Goal: Task Accomplishment & Management: Complete application form

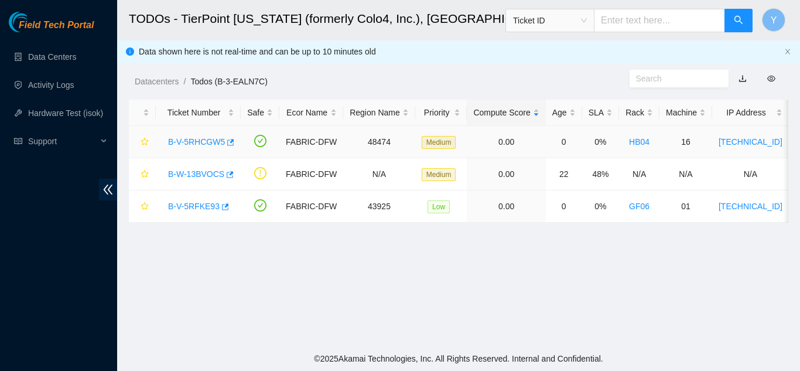
click at [196, 142] on link "B-V-5RHCGW5" at bounding box center [196, 141] width 57 height 9
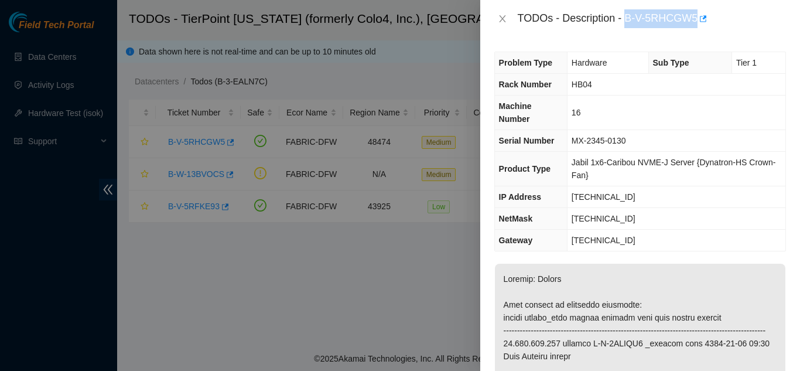
drag, startPoint x: 625, startPoint y: 19, endPoint x: 696, endPoint y: 18, distance: 70.3
click at [696, 18] on div "TODOs - Description - B-V-5RHCGW5" at bounding box center [652, 18] width 268 height 19
copy div "B-V-5RHCGW5"
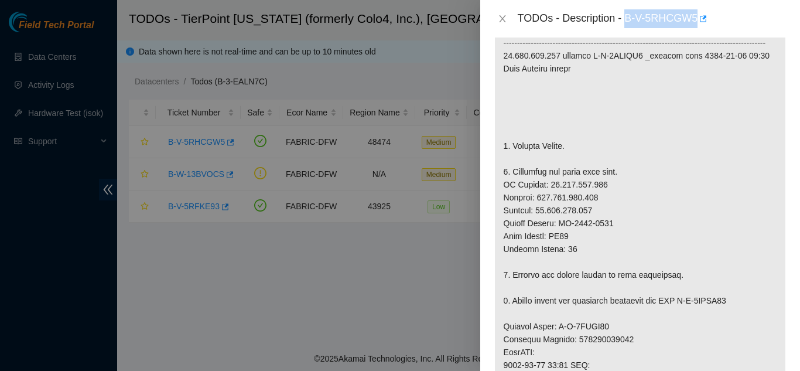
scroll to position [293, 0]
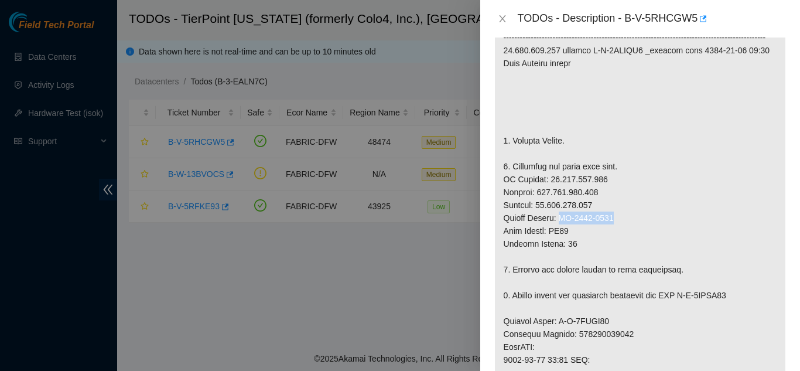
drag, startPoint x: 561, startPoint y: 231, endPoint x: 614, endPoint y: 233, distance: 53.4
click at [614, 233] on p at bounding box center [640, 315] width 291 height 688
copy p "MX-2505-0445"
click at [500, 18] on icon "close" at bounding box center [502, 18] width 9 height 9
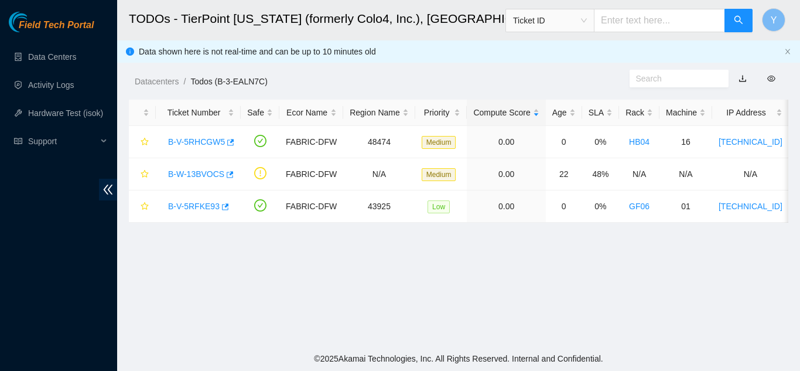
scroll to position [284, 0]
click at [198, 205] on link "B-V-5RFKE93" at bounding box center [194, 206] width 52 height 9
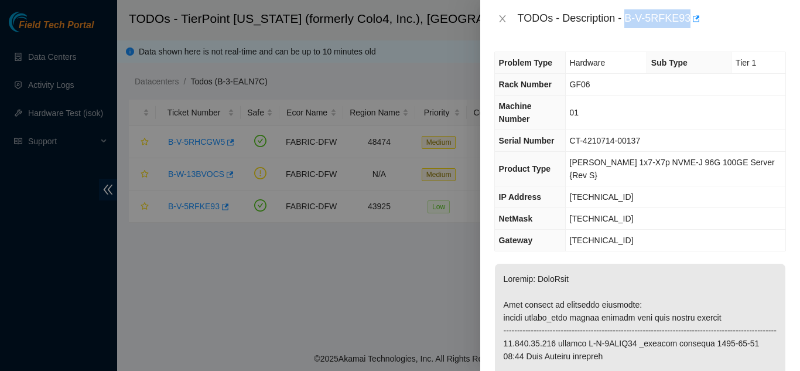
drag, startPoint x: 625, startPoint y: 20, endPoint x: 687, endPoint y: 15, distance: 61.8
click at [687, 15] on div "TODOs - Description - B-V-5RFKE93" at bounding box center [652, 18] width 268 height 19
copy div "B-V-5RFKE93"
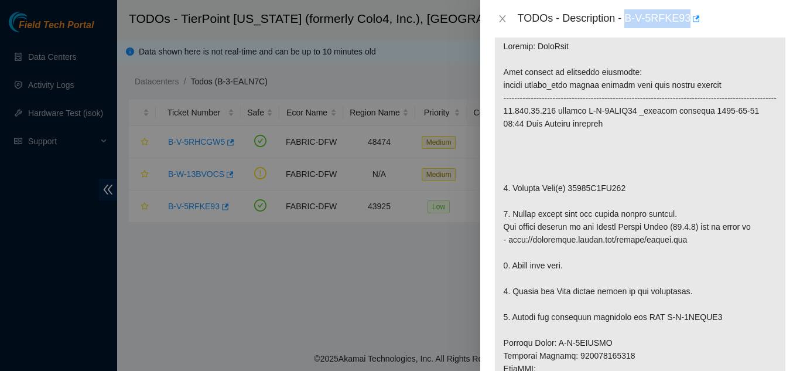
scroll to position [234, 0]
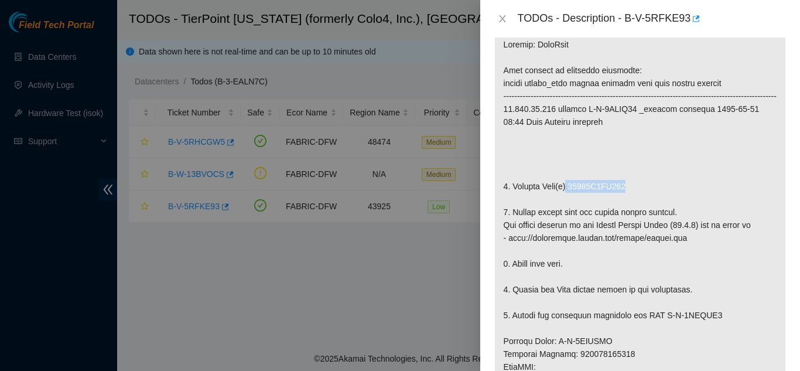
drag, startPoint x: 567, startPoint y: 171, endPoint x: 630, endPoint y: 171, distance: 62.7
click at [630, 171] on p at bounding box center [640, 347] width 291 height 636
copy p "21132E3AF658"
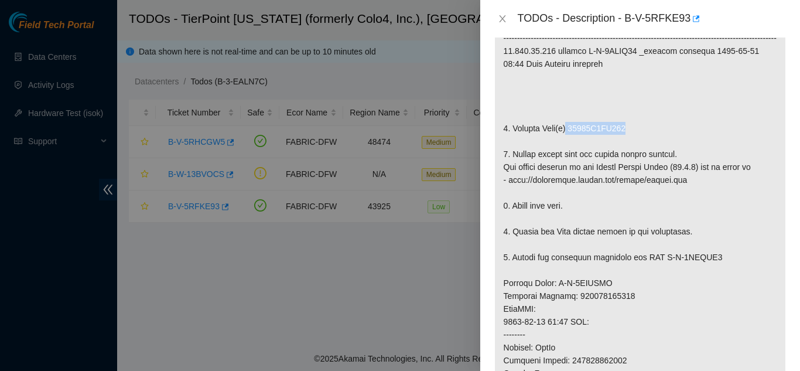
scroll to position [293, 0]
drag, startPoint x: 661, startPoint y: 242, endPoint x: 714, endPoint y: 243, distance: 53.3
click at [714, 243] on p at bounding box center [640, 289] width 291 height 636
copy p "B-V-5SSOOZ0"
drag, startPoint x: 557, startPoint y: 270, endPoint x: 614, endPoint y: 268, distance: 56.3
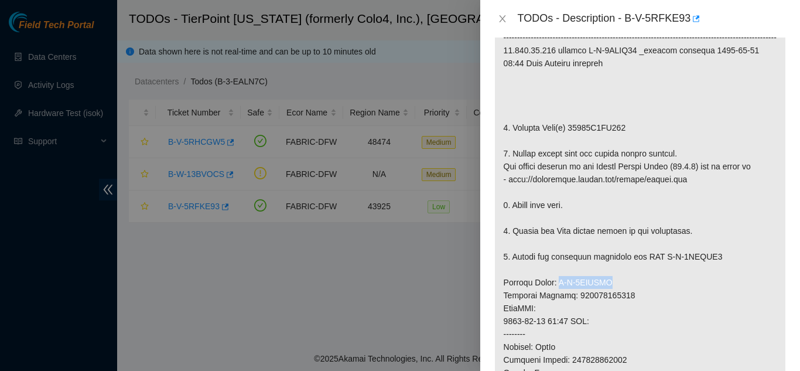
click at [614, 268] on p at bounding box center [640, 289] width 291 height 636
copy p "B-V-5SSOOYR"
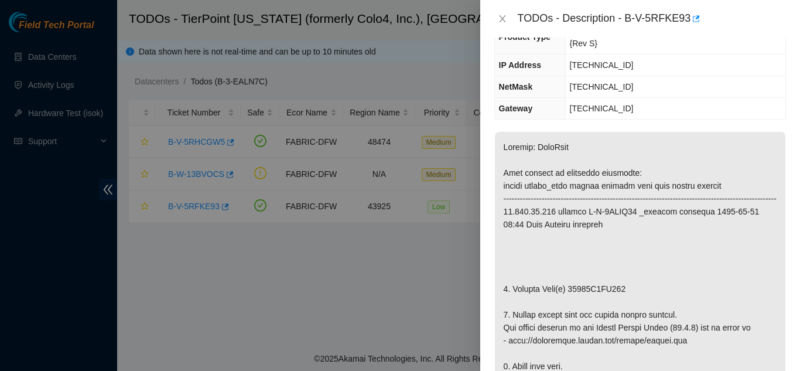
scroll to position [136, 0]
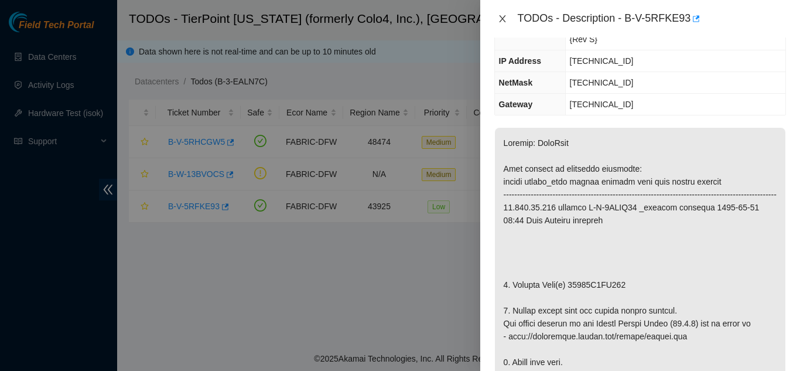
click at [500, 18] on icon "close" at bounding box center [502, 18] width 9 height 9
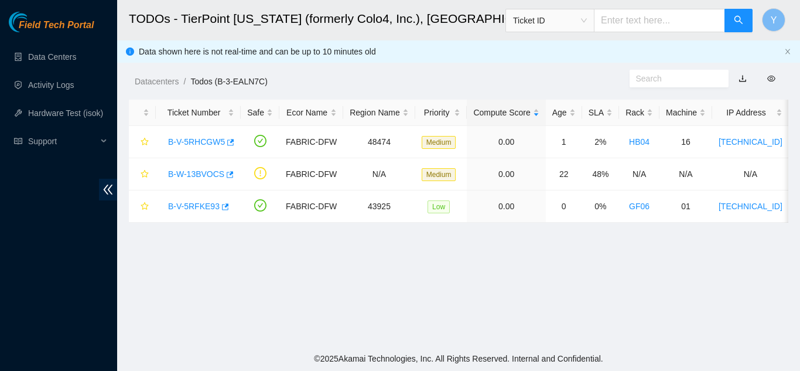
scroll to position [175, 0]
click at [207, 142] on link "B-V-5RHCGW5" at bounding box center [196, 141] width 57 height 9
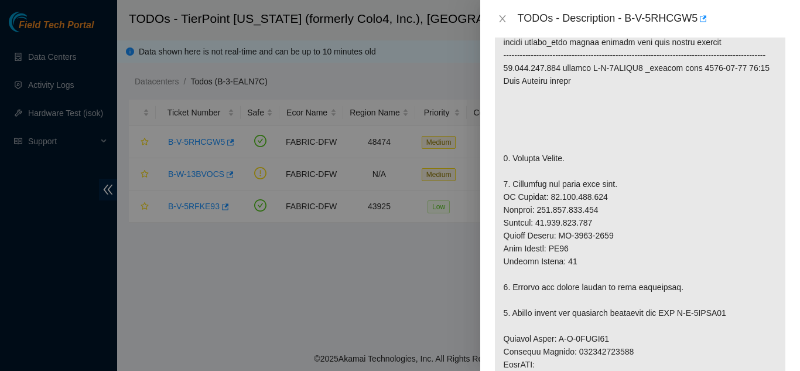
scroll to position [279, 0]
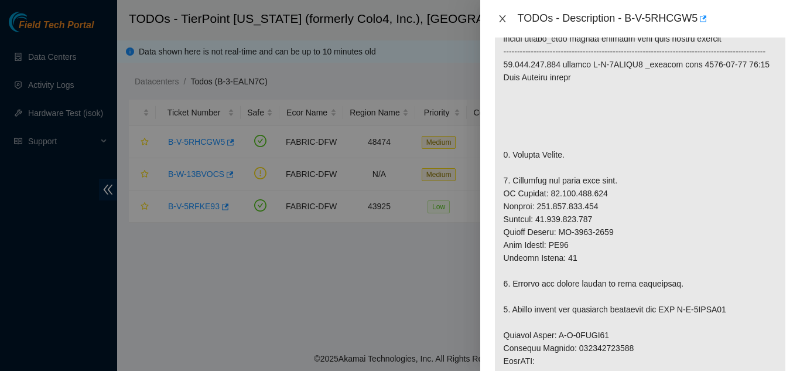
click at [508, 19] on button "Close" at bounding box center [503, 18] width 16 height 11
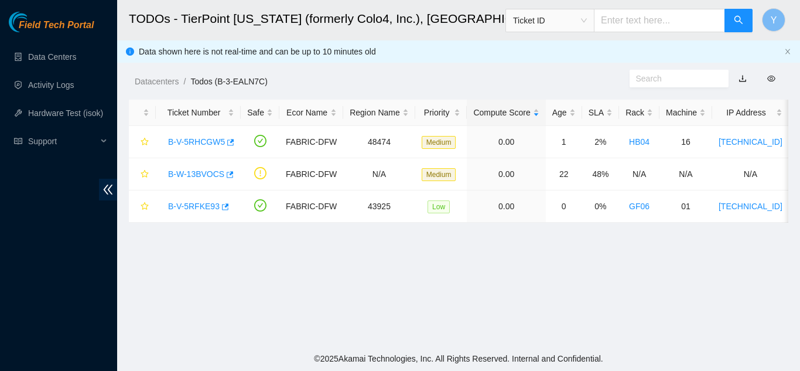
scroll to position [270, 0]
click at [188, 204] on link "B-V-5RFKE93" at bounding box center [194, 206] width 52 height 9
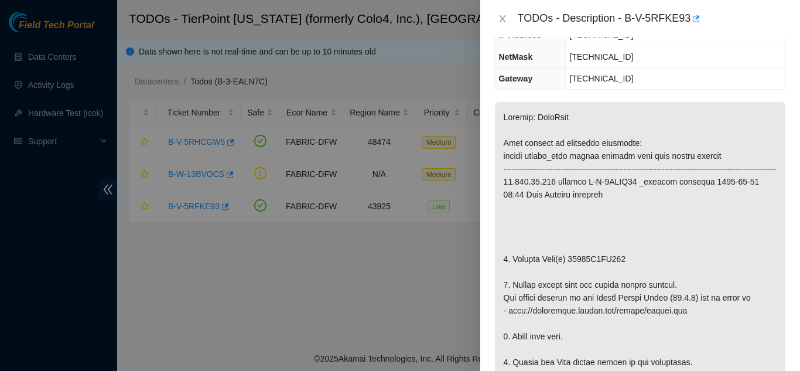
scroll to position [0, 0]
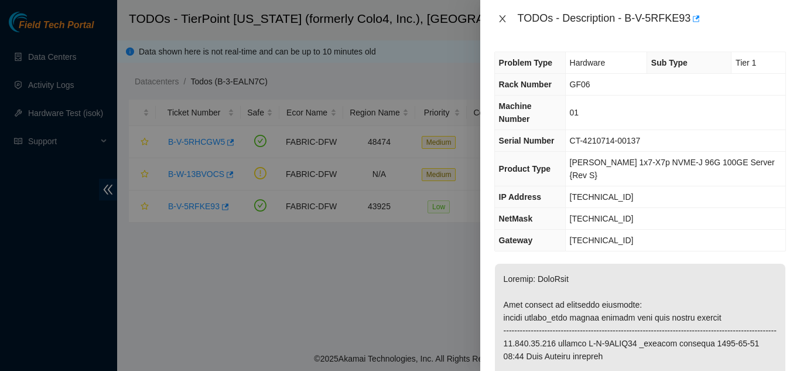
click at [499, 19] on icon "close" at bounding box center [502, 18] width 9 height 9
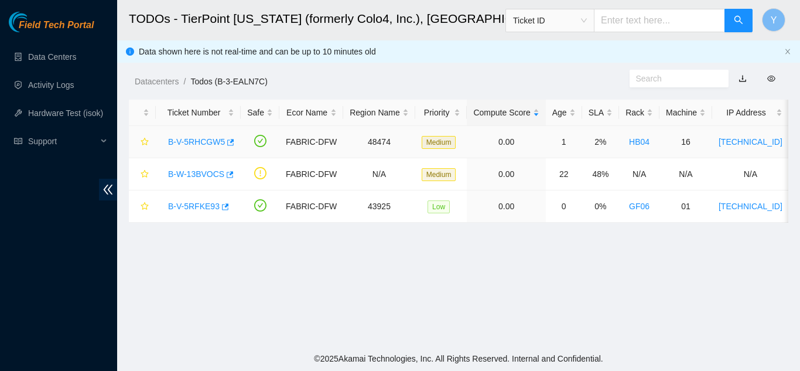
click at [189, 139] on link "B-V-5RHCGW5" at bounding box center [196, 141] width 57 height 9
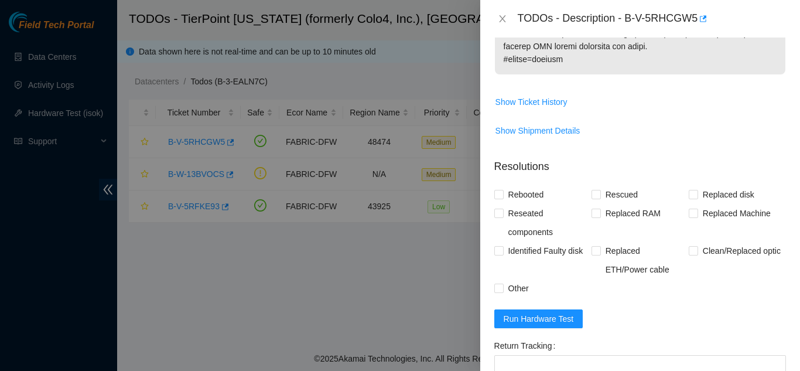
scroll to position [938, 0]
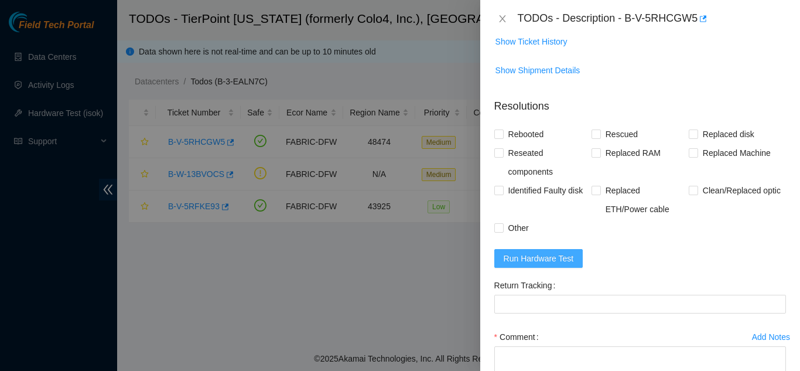
click at [546, 265] on span "Run Hardware Test" at bounding box center [539, 258] width 70 height 13
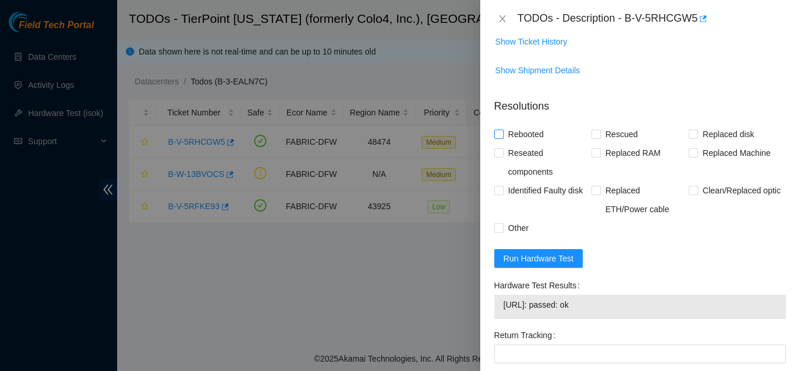
click at [495, 138] on input "Rebooted" at bounding box center [499, 134] width 8 height 8
checkbox input "true"
click at [592, 138] on input "Rescued" at bounding box center [596, 134] width 8 height 8
checkbox input "true"
click at [691, 156] on input "Replaced Machine" at bounding box center [693, 152] width 8 height 8
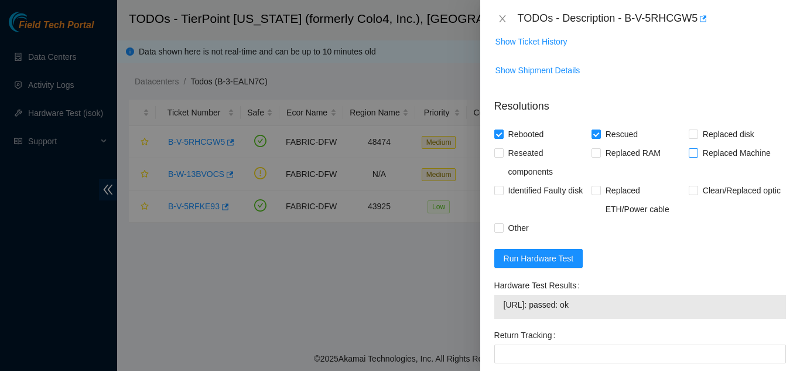
checkbox input "true"
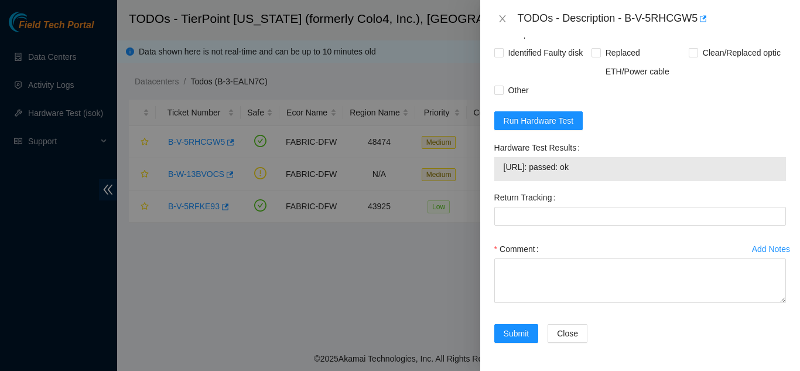
scroll to position [1088, 0]
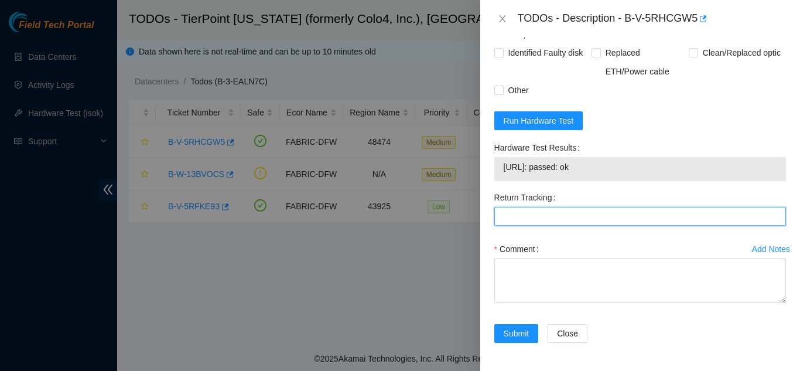
click at [517, 214] on Tracking "Return Tracking" at bounding box center [641, 216] width 292 height 19
paste Tracking "883178285437"
type Tracking "883178285437"
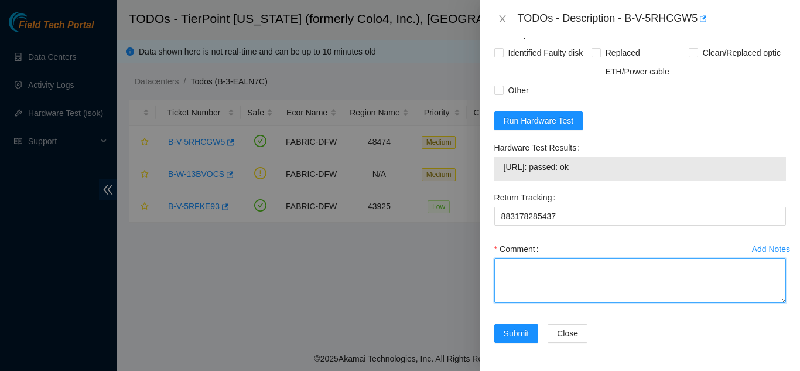
click at [512, 281] on textarea "Comment" at bounding box center [641, 280] width 292 height 45
paste textarea "Shut down machine properly, located faulty disk and replaced with new disk (S/N…"
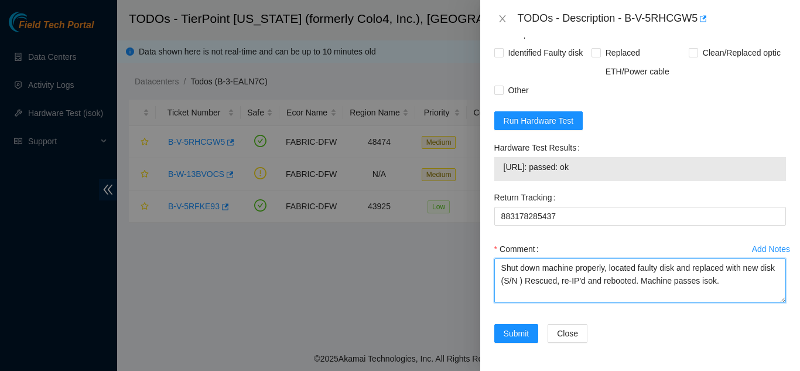
click at [537, 280] on textarea "Shut down machine properly, located faulty disk and replaced with new disk (S/N…" at bounding box center [641, 280] width 292 height 45
paste textarea "MX-2505-0445"
click at [675, 268] on textarea "Shut down machine properly, located faulty disk and replaced with new disk (MX-…" at bounding box center [641, 280] width 292 height 45
click at [534, 280] on textarea "Shut down machine properly, located faulty machine and replaced with new disk (…" at bounding box center [641, 280] width 292 height 45
type textarea "Shut down machine properly, located faulty machine and replaced with new machin…"
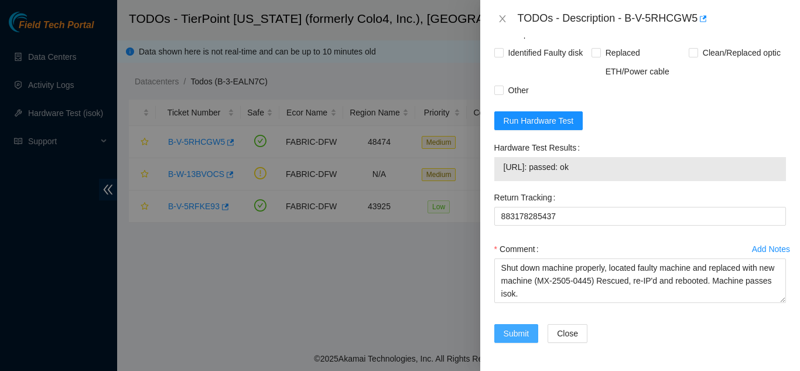
click at [516, 331] on span "Submit" at bounding box center [517, 333] width 26 height 13
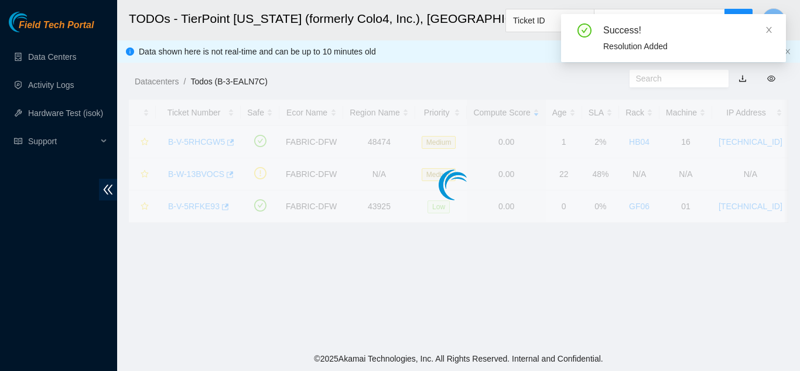
scroll to position [359, 0]
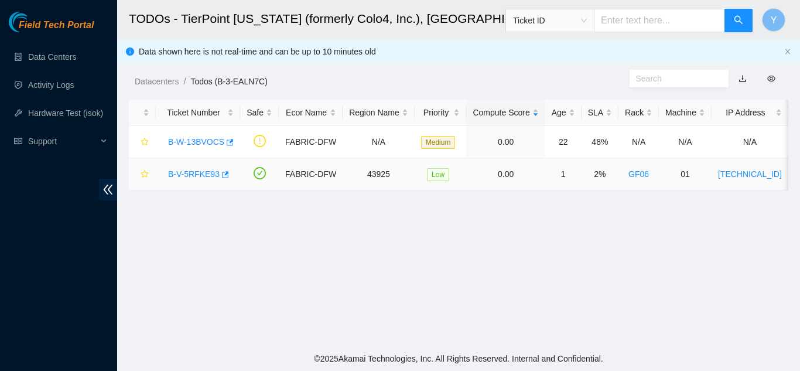
click at [193, 174] on link "B-V-5RFKE93" at bounding box center [194, 173] width 52 height 9
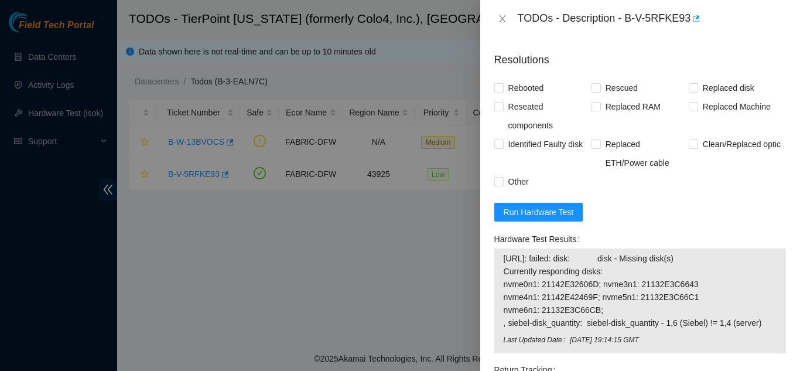
scroll to position [916, 0]
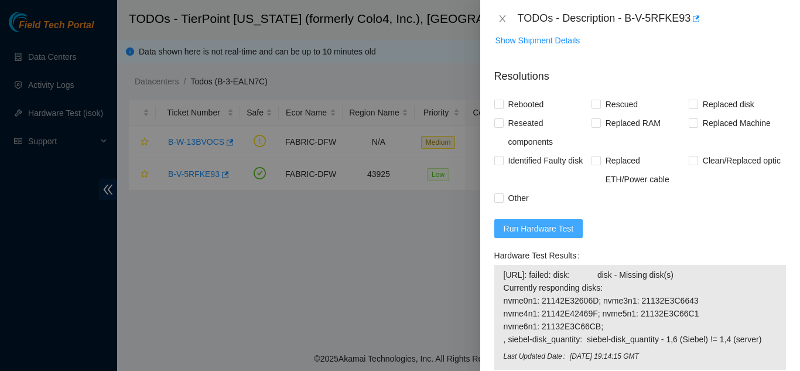
click at [541, 222] on span "Run Hardware Test" at bounding box center [539, 228] width 70 height 13
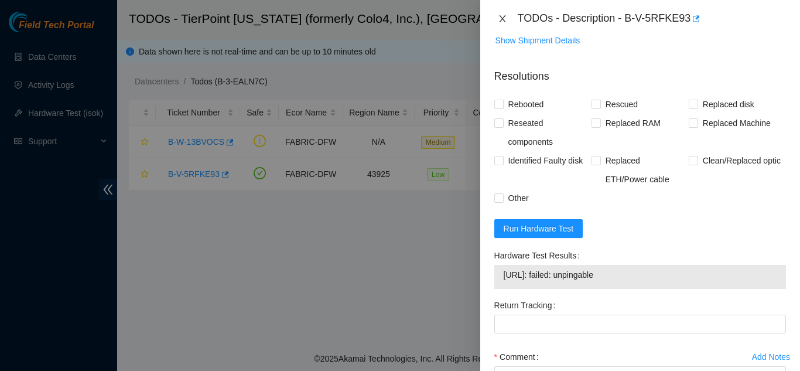
click at [503, 20] on icon "close" at bounding box center [502, 18] width 6 height 7
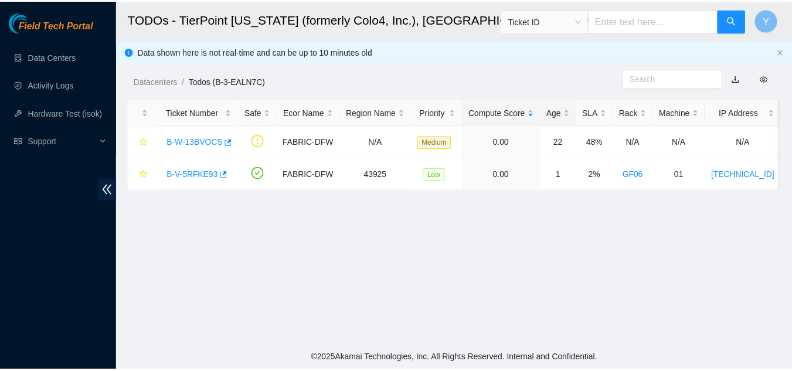
scroll to position [301, 0]
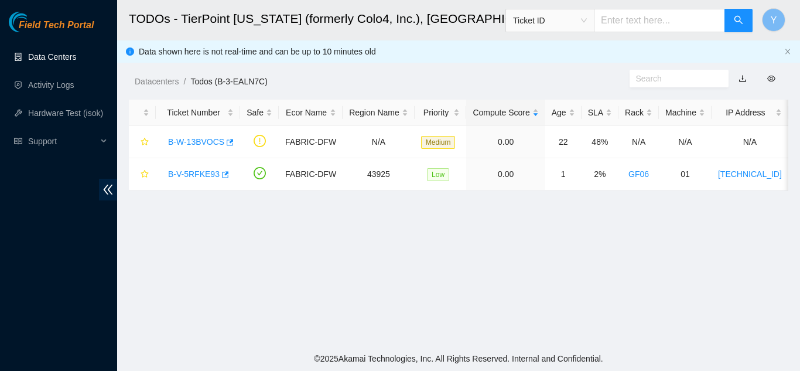
click at [66, 57] on link "Data Centers" at bounding box center [52, 56] width 48 height 9
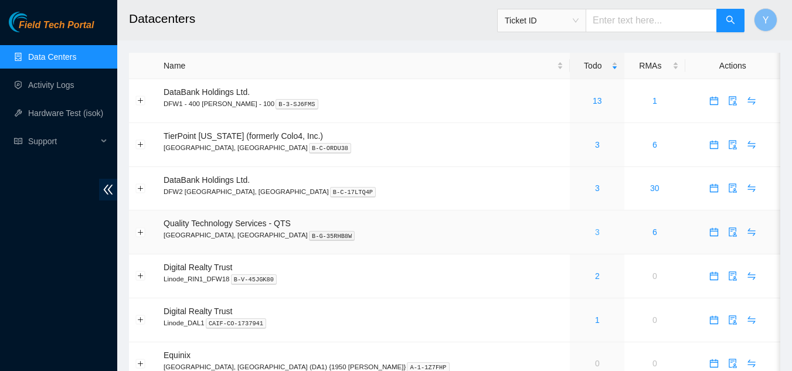
click at [595, 233] on link "3" at bounding box center [597, 231] width 5 height 9
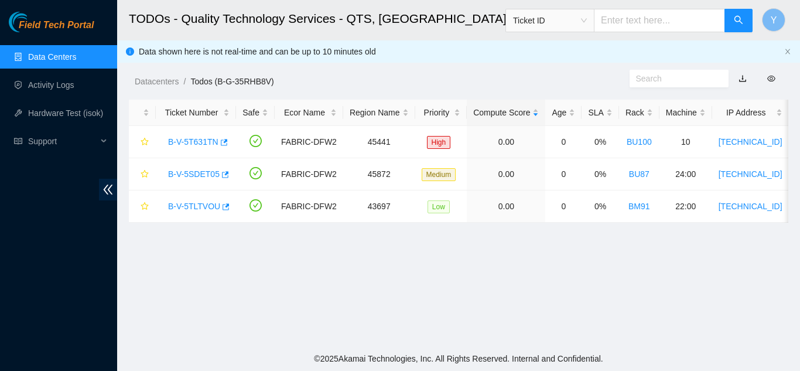
click at [76, 61] on link "Data Centers" at bounding box center [52, 56] width 48 height 9
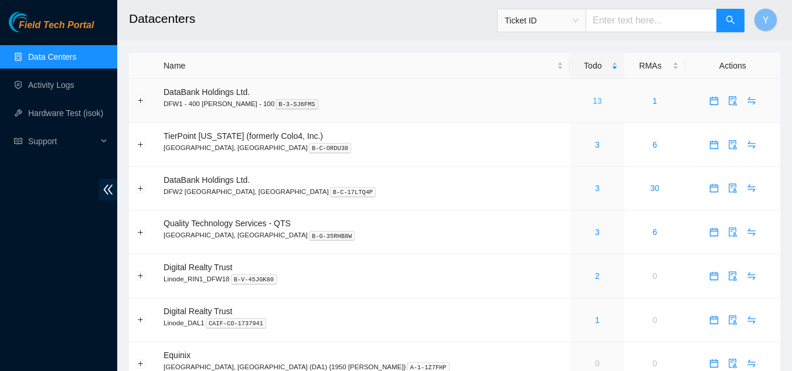
click at [592, 103] on link "13" at bounding box center [596, 100] width 9 height 9
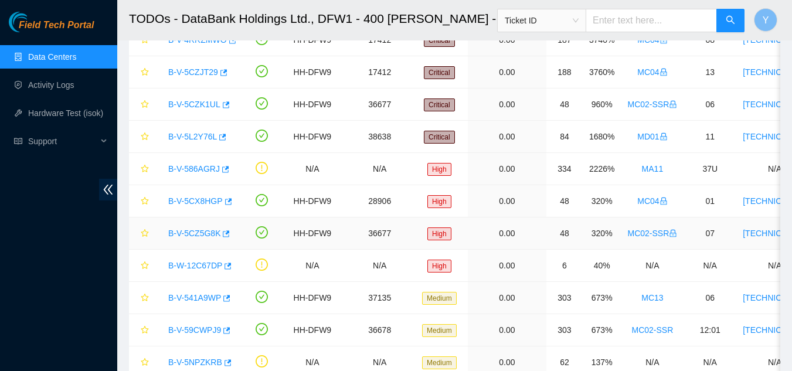
scroll to position [43, 0]
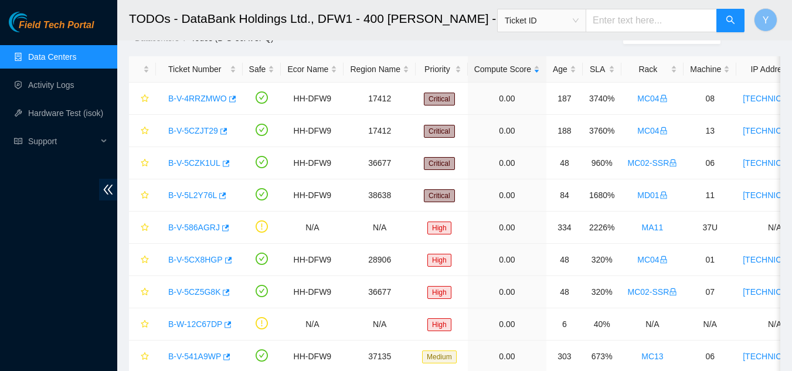
click at [67, 54] on link "Data Centers" at bounding box center [52, 56] width 48 height 9
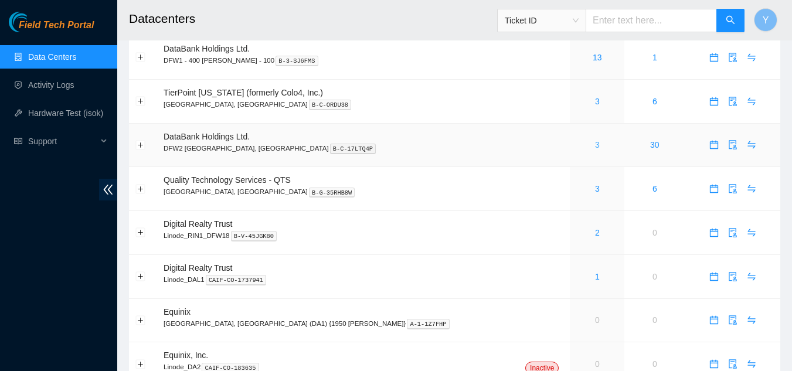
click at [595, 145] on link "3" at bounding box center [597, 144] width 5 height 9
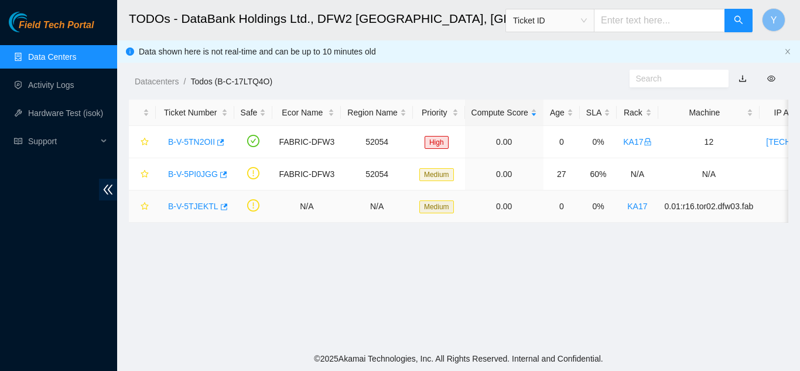
click at [193, 206] on link "B-V-5TJEKTL" at bounding box center [193, 206] width 50 height 9
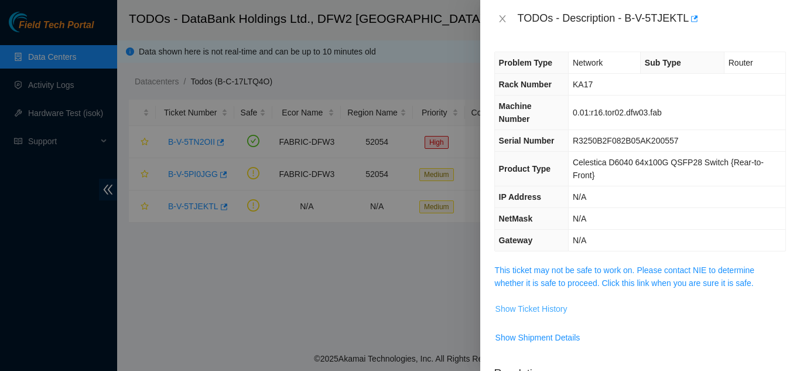
click at [525, 305] on span "Show Ticket History" at bounding box center [532, 308] width 72 height 13
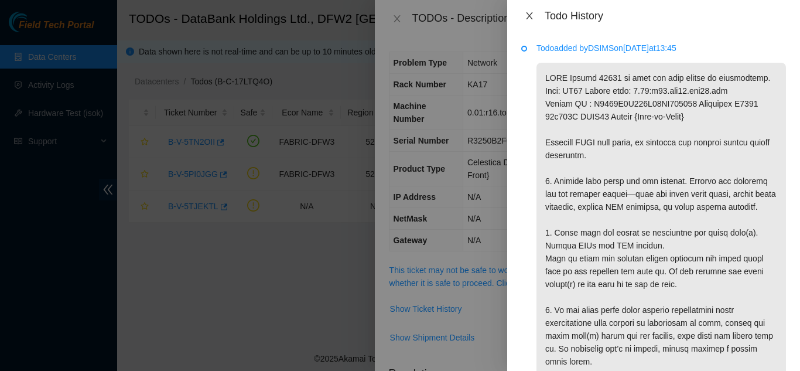
click at [530, 16] on icon "close" at bounding box center [529, 15] width 6 height 7
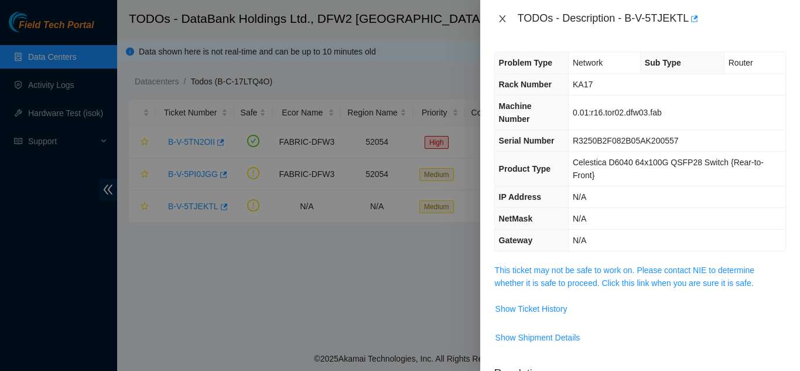
click at [504, 21] on icon "close" at bounding box center [502, 18] width 9 height 9
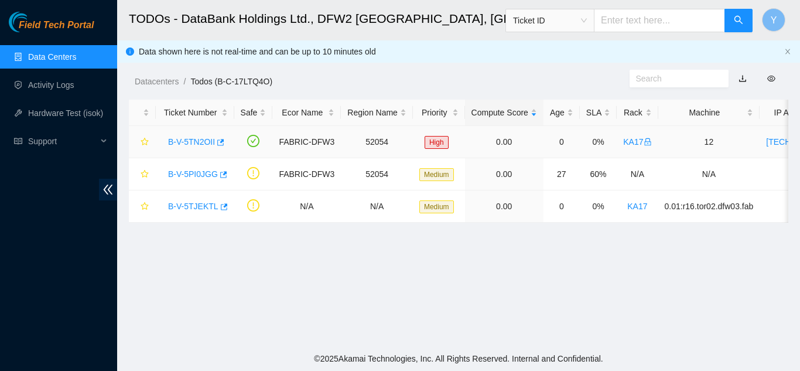
click at [196, 142] on link "B-V-5TN2OII" at bounding box center [191, 141] width 47 height 9
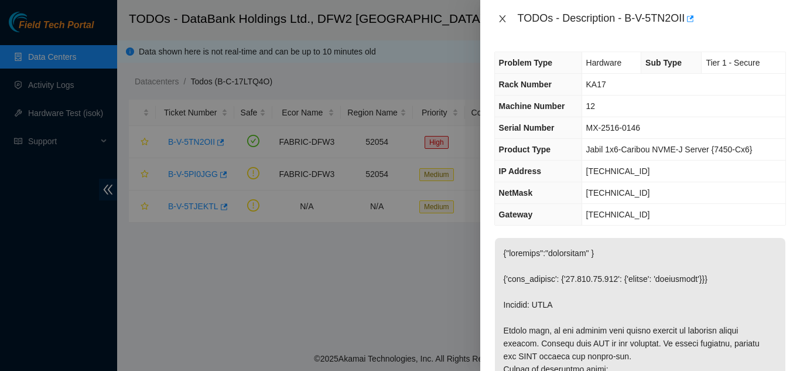
click at [501, 16] on icon "close" at bounding box center [502, 18] width 6 height 7
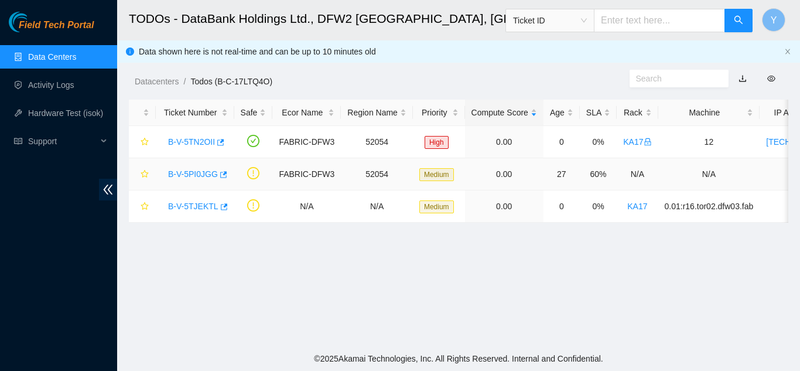
click at [203, 174] on link "B-V-5PI0JGG" at bounding box center [193, 173] width 50 height 9
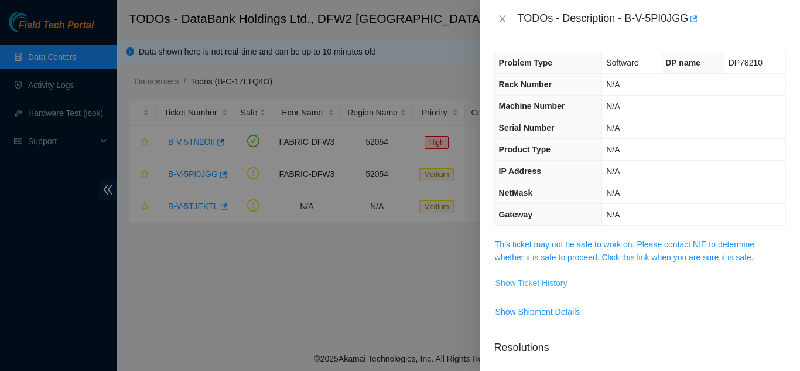
click at [520, 282] on span "Show Ticket History" at bounding box center [532, 283] width 72 height 13
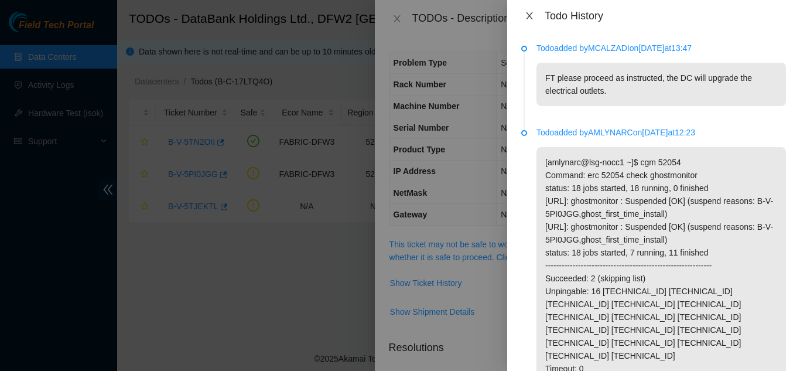
click at [528, 15] on icon "close" at bounding box center [529, 15] width 9 height 9
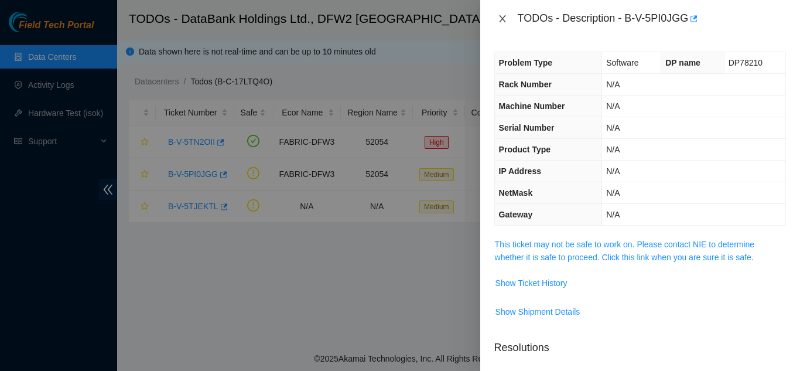
click at [506, 16] on icon "close" at bounding box center [502, 18] width 9 height 9
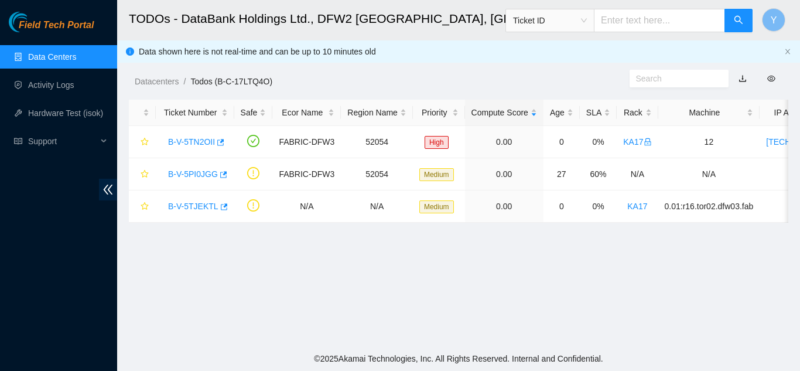
click at [73, 53] on link "Data Centers" at bounding box center [52, 56] width 48 height 9
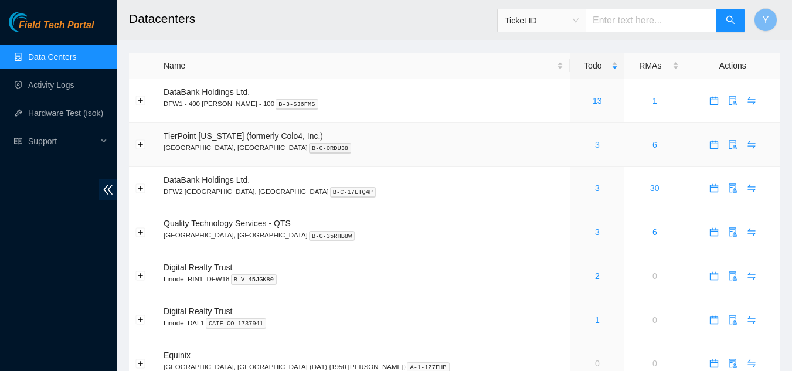
click at [595, 144] on link "3" at bounding box center [597, 144] width 5 height 9
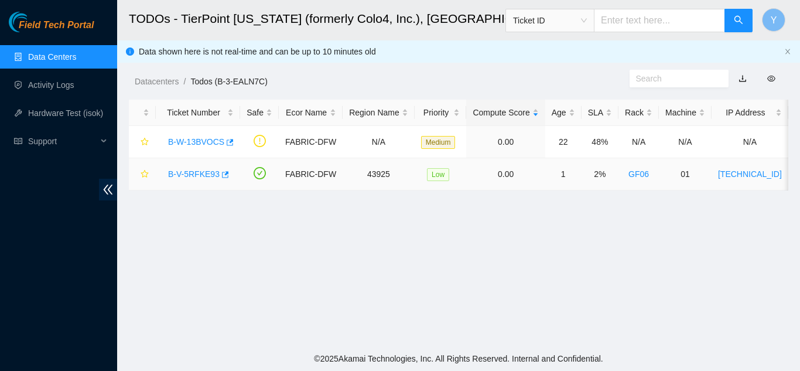
click at [191, 173] on link "B-V-5RFKE93" at bounding box center [194, 173] width 52 height 9
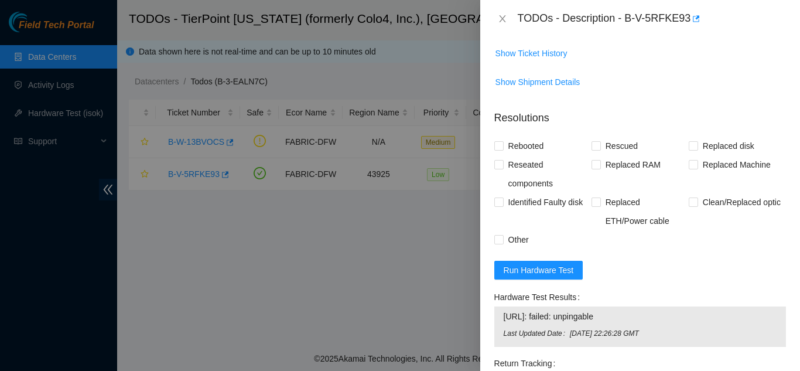
scroll to position [879, 0]
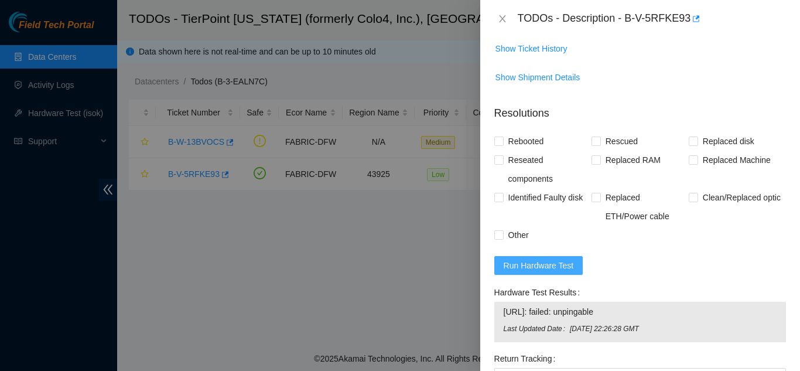
click at [548, 259] on span "Run Hardware Test" at bounding box center [539, 265] width 70 height 13
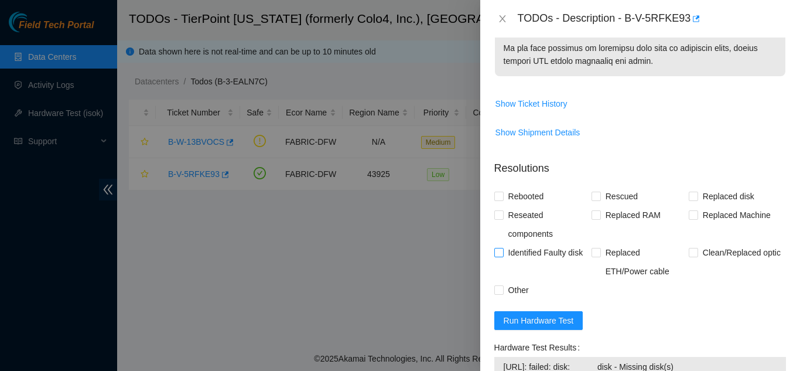
scroll to position [782, 0]
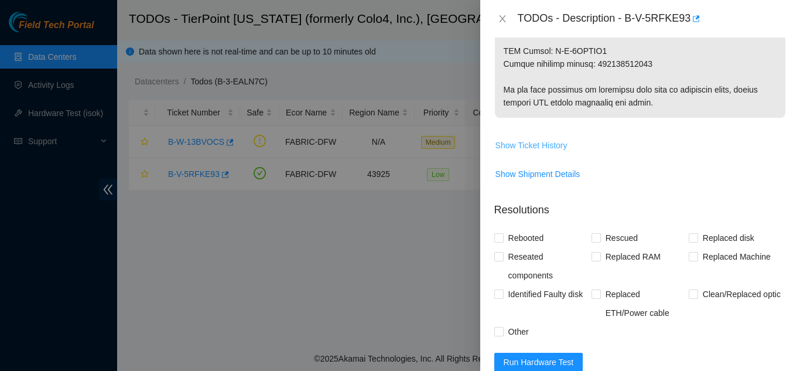
click at [522, 139] on span "Show Ticket History" at bounding box center [532, 145] width 72 height 13
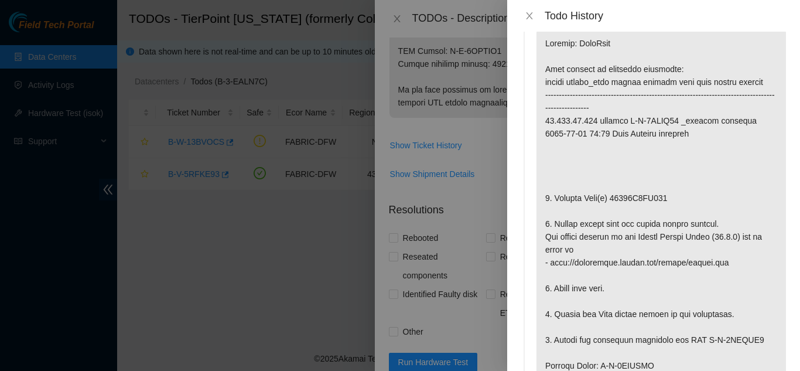
scroll to position [0, 0]
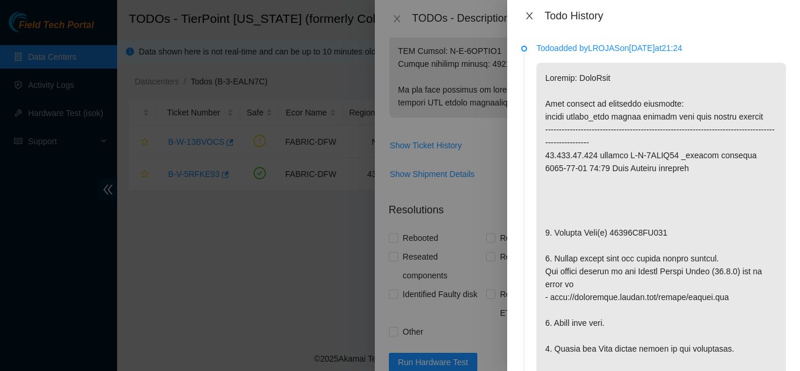
click at [529, 17] on icon "close" at bounding box center [529, 15] width 6 height 7
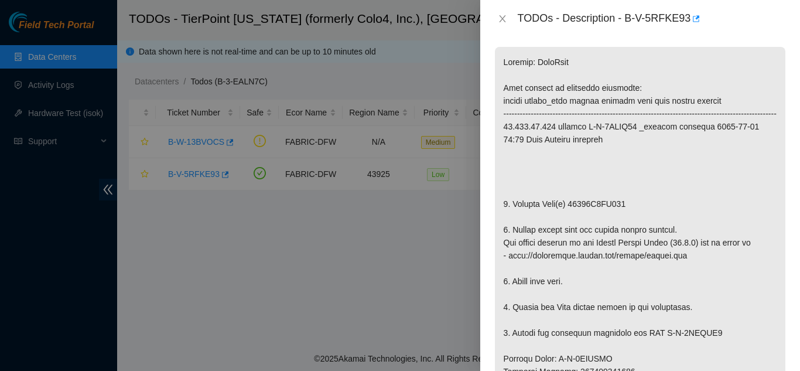
scroll to position [196, 0]
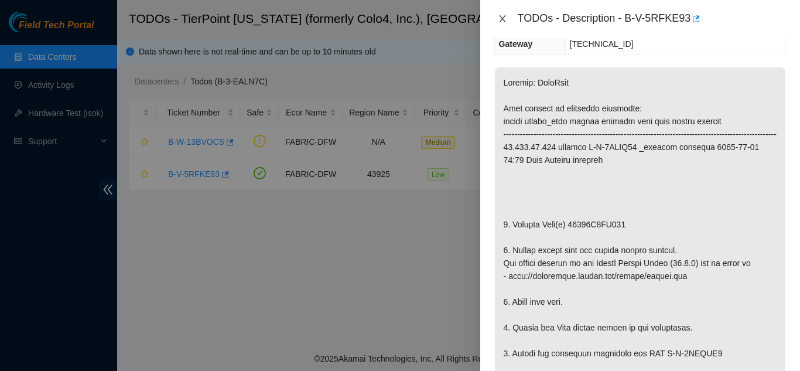
click at [505, 16] on icon "close" at bounding box center [502, 18] width 9 height 9
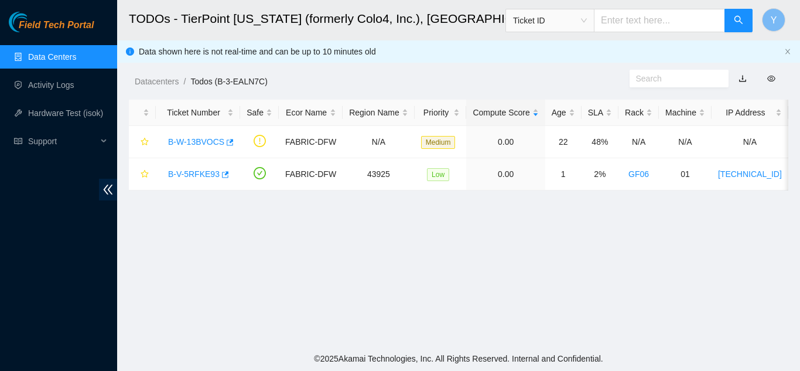
scroll to position [213, 0]
click at [494, 248] on main "TODOs - TierPoint Texas (formerly Colo4, Inc.), Dallas, TX Ticket ID Y Data sho…" at bounding box center [458, 173] width 683 height 346
click at [184, 173] on link "B-V-5RFKE93" at bounding box center [194, 173] width 52 height 9
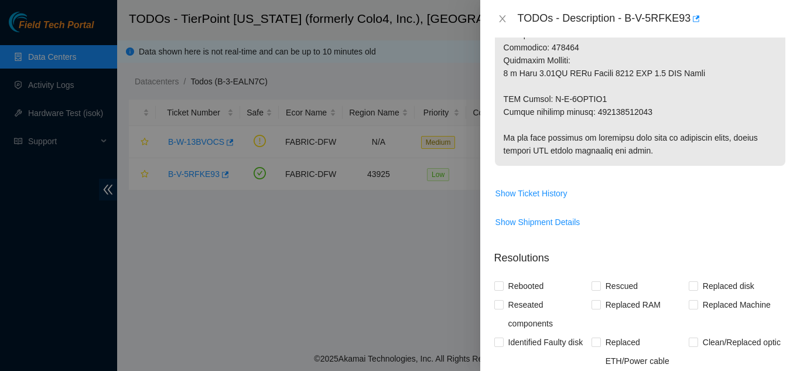
scroll to position [762, 0]
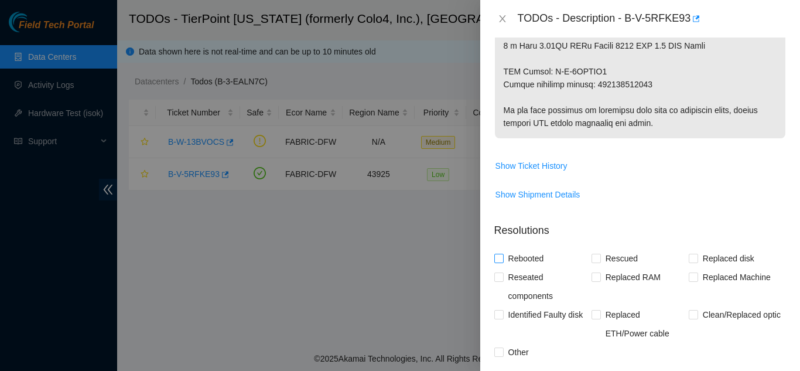
click at [499, 254] on input "Rebooted" at bounding box center [499, 258] width 8 height 8
checkbox input "true"
click at [595, 254] on input "Rescued" at bounding box center [596, 258] width 8 height 8
checkbox input "true"
click at [689, 254] on input "Replaced disk" at bounding box center [693, 258] width 8 height 8
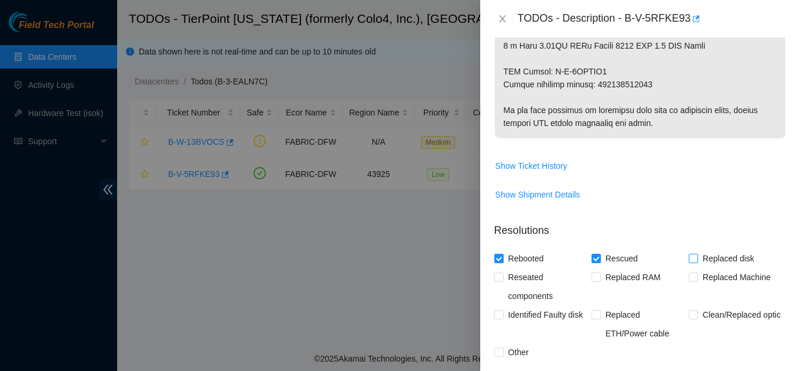
checkbox input "true"
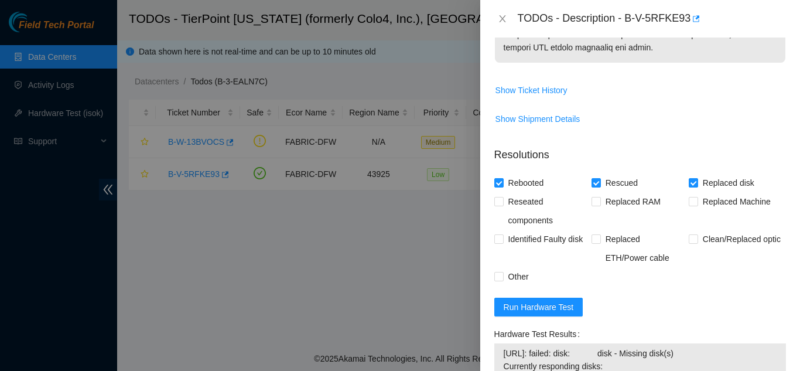
scroll to position [879, 0]
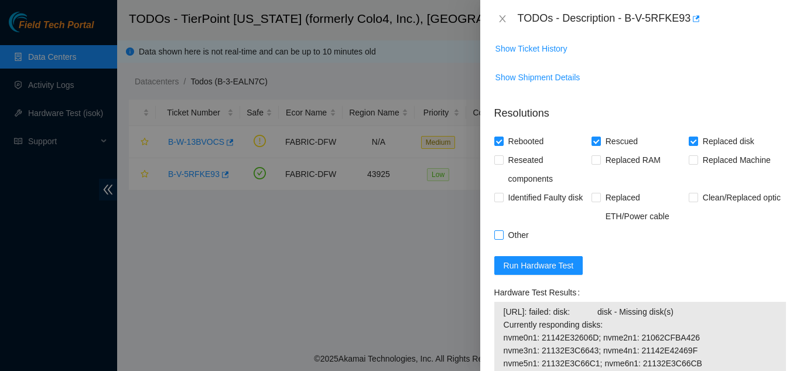
click at [497, 230] on input "Other" at bounding box center [499, 234] width 8 height 8
checkbox input "true"
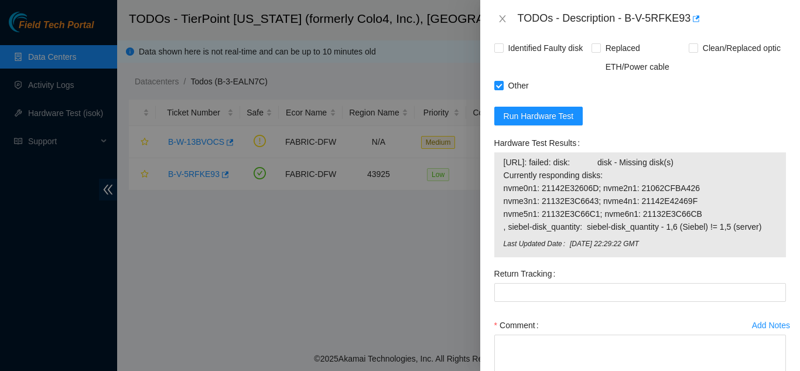
scroll to position [1055, 0]
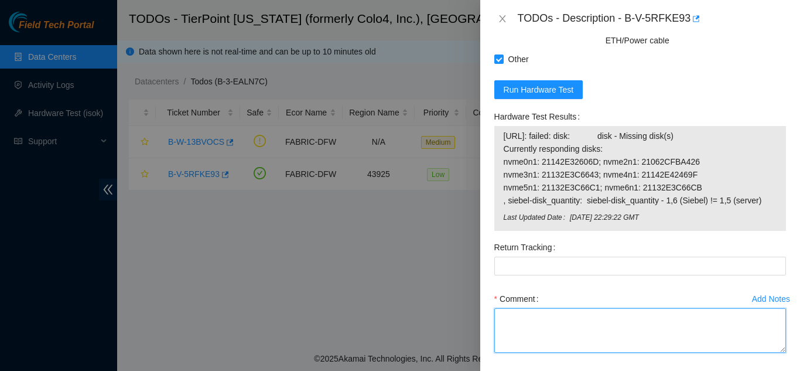
click at [516, 308] on textarea "Comment" at bounding box center [641, 330] width 292 height 45
paste textarea "Shut down machine properly, located faulty disk and replaced with new disk (S/N…"
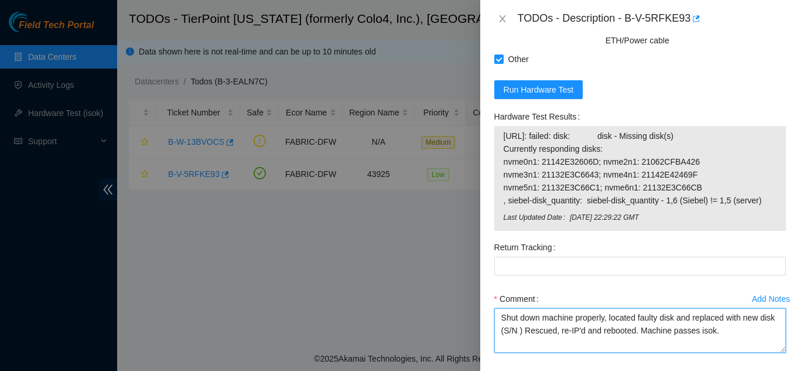
click at [535, 319] on textarea "Shut down machine properly, located faulty disk and replaced with new disk (S/N…" at bounding box center [641, 330] width 292 height 45
paste textarea "21062CFBA426"
click at [749, 319] on textarea "Shut down machine properly, located faulty disk and replaced with new disk (210…" at bounding box center [641, 330] width 292 height 45
click at [766, 319] on textarea "Shut down machine properly, located faulty disk and replaced with new disk (210…" at bounding box center [641, 330] width 292 height 45
drag, startPoint x: 673, startPoint y: 334, endPoint x: 500, endPoint y: 310, distance: 173.9
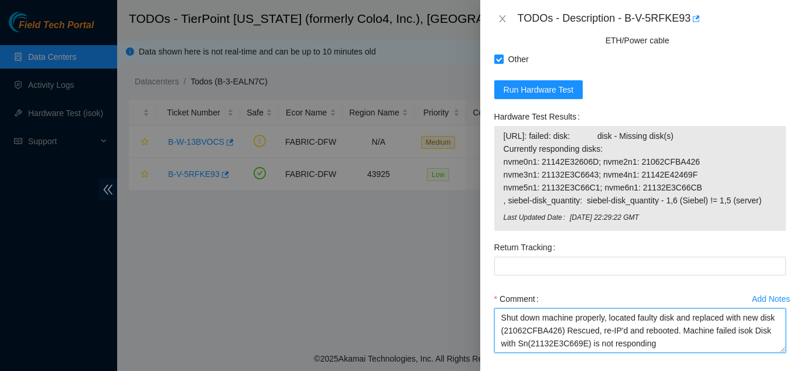
click at [500, 310] on textarea "Shut down machine properly, located faulty disk and replaced with new disk (210…" at bounding box center [641, 330] width 292 height 45
type textarea "Shut down machine properly, located faulty disk and replaced with new disk (210…"
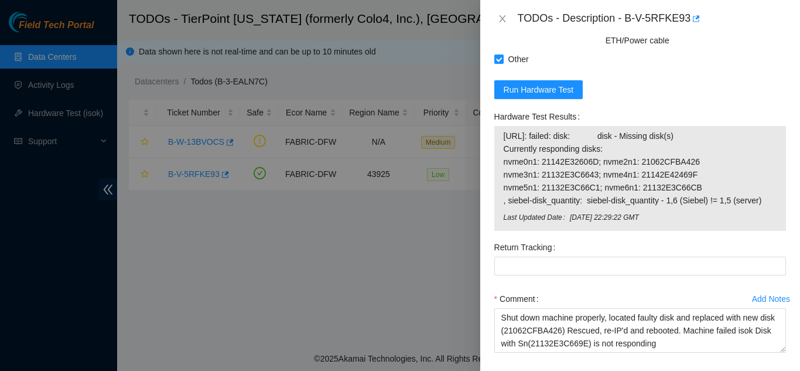
click at [577, 274] on div "Return Tracking" at bounding box center [640, 264] width 301 height 52
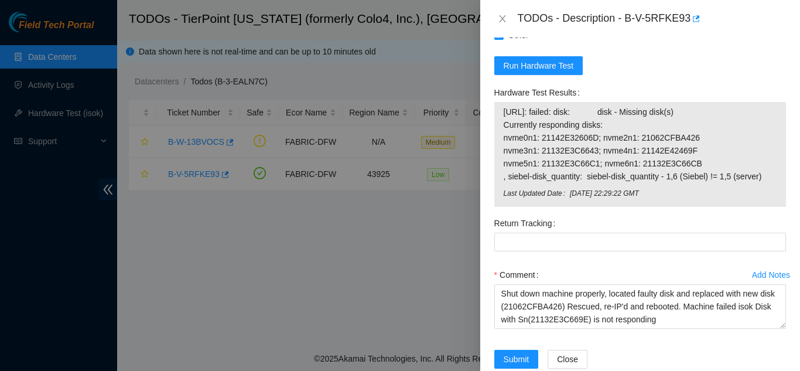
scroll to position [1092, 0]
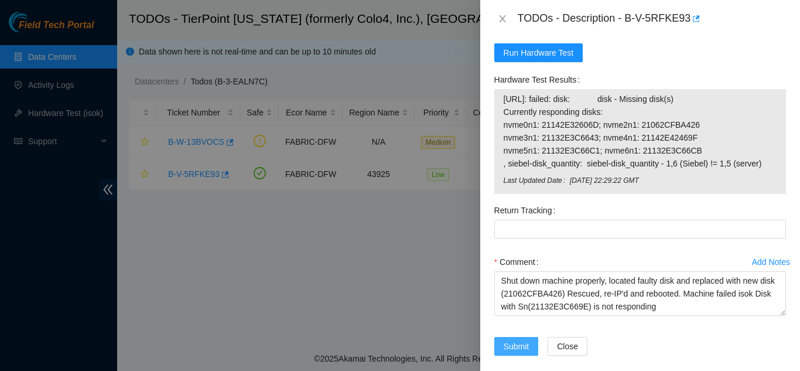
click at [518, 340] on span "Submit" at bounding box center [517, 346] width 26 height 13
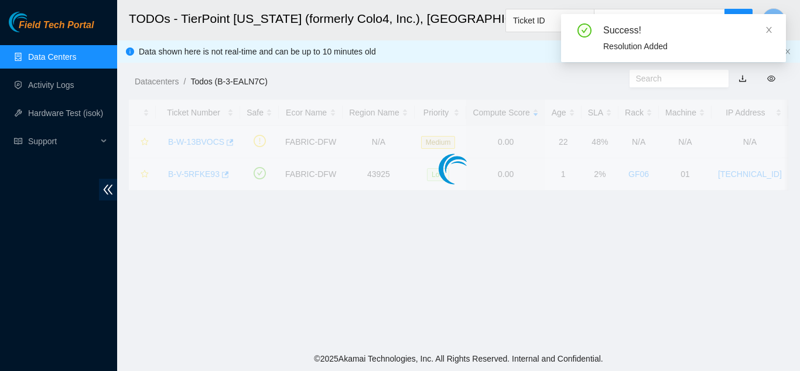
scroll to position [359, 0]
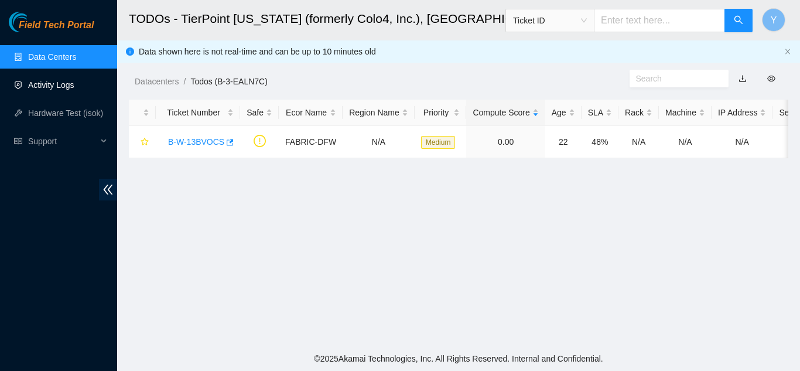
click at [53, 84] on link "Activity Logs" at bounding box center [51, 84] width 46 height 9
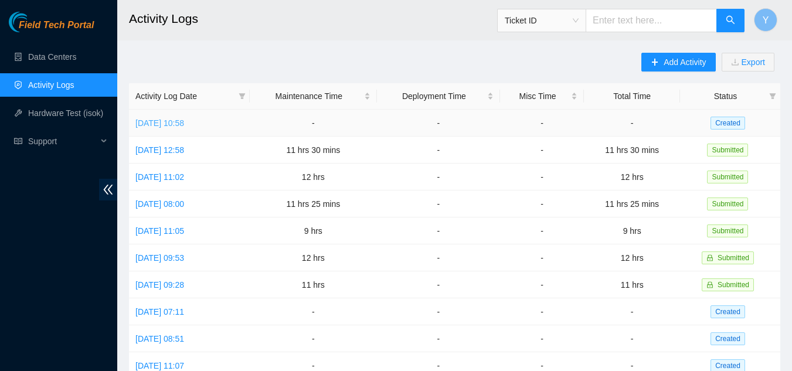
click at [179, 122] on link "Tue, 12 Aug 2025 10:58" at bounding box center [159, 122] width 49 height 9
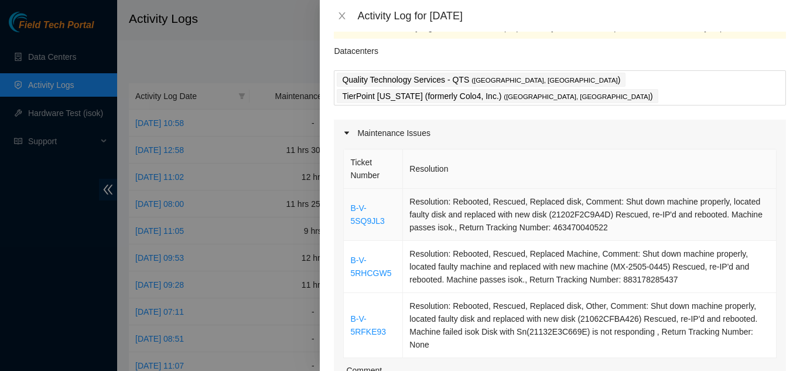
scroll to position [59, 0]
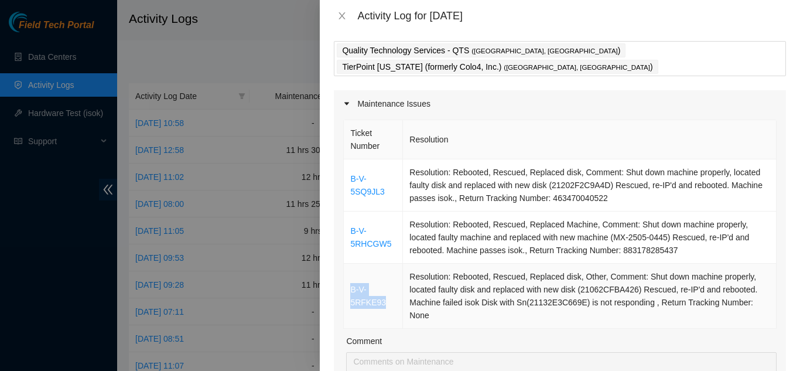
drag, startPoint x: 384, startPoint y: 288, endPoint x: 348, endPoint y: 274, distance: 38.7
click at [348, 274] on td "B-V-5RFKE93" at bounding box center [373, 296] width 59 height 65
copy link "B-V-5RFKE93"
click at [343, 13] on icon "close" at bounding box center [342, 15] width 9 height 9
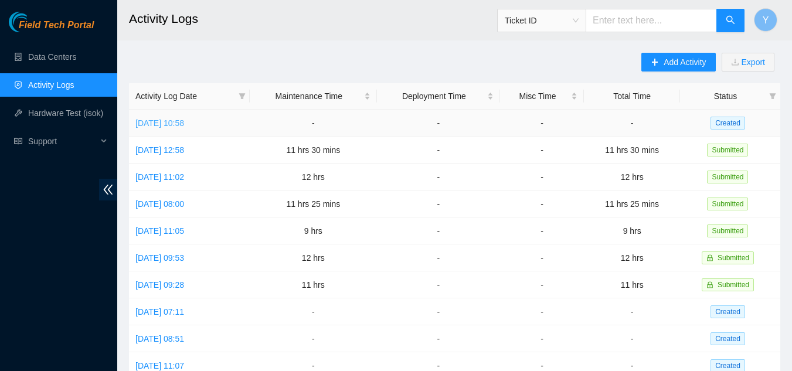
click at [184, 122] on link "Tue, 12 Aug 2025 10:58" at bounding box center [159, 122] width 49 height 9
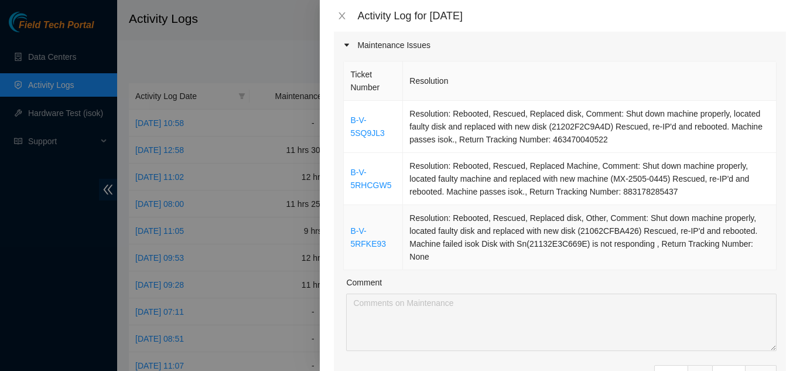
scroll to position [176, 0]
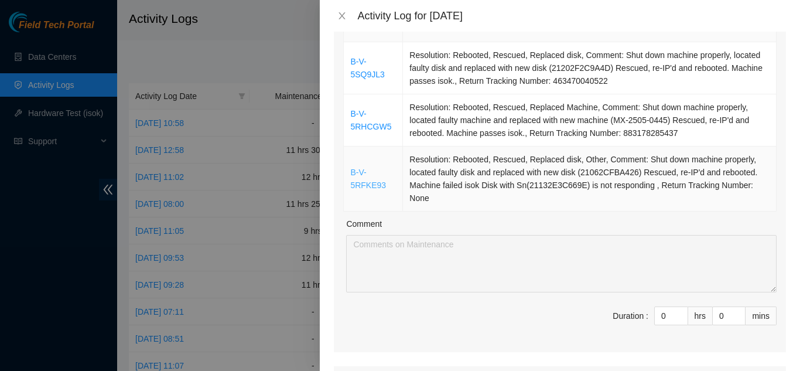
click at [370, 168] on link "B-V-5RFKE93" at bounding box center [368, 179] width 36 height 22
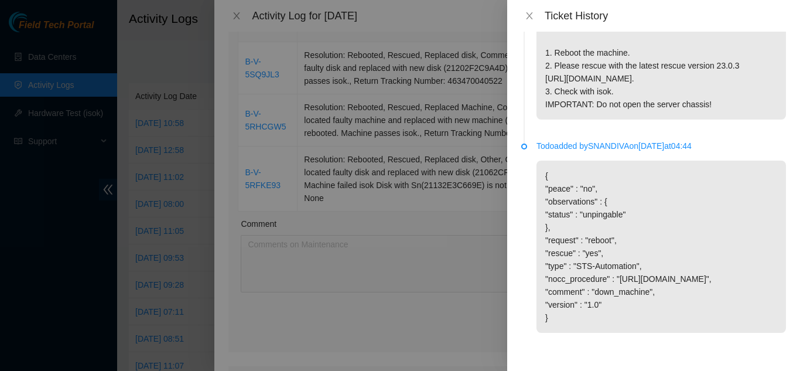
scroll to position [2518, 0]
click at [531, 15] on icon "close" at bounding box center [529, 15] width 9 height 9
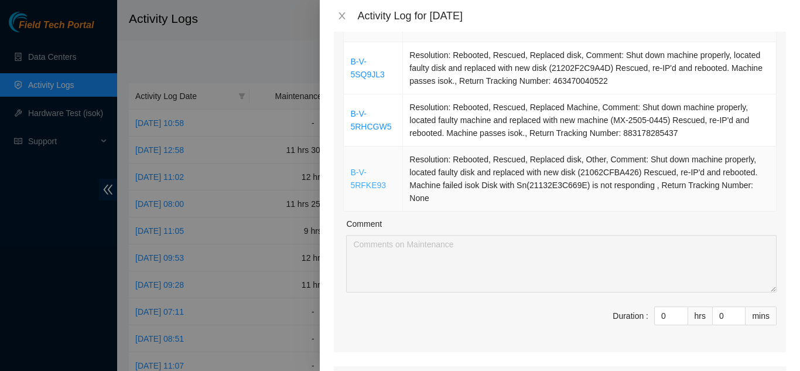
click at [367, 168] on link "B-V-5RFKE93" at bounding box center [368, 179] width 36 height 22
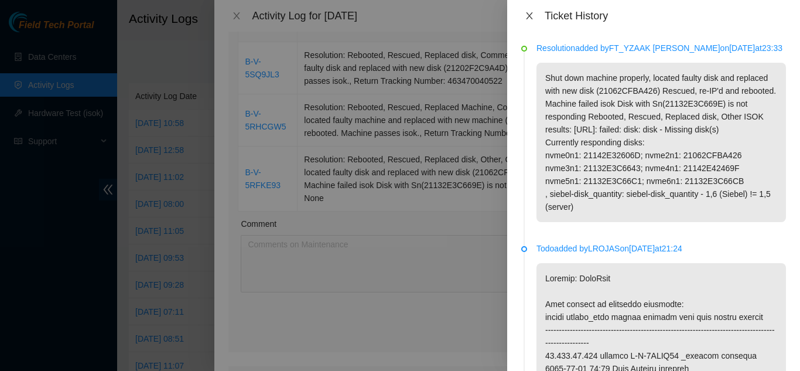
click at [530, 18] on icon "close" at bounding box center [529, 15] width 9 height 9
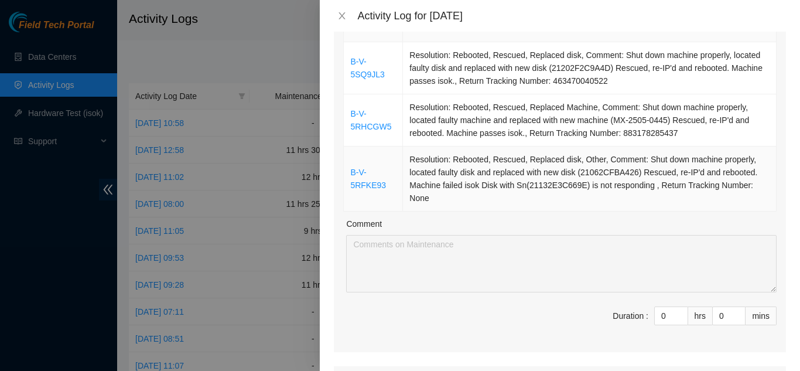
click at [482, 161] on td "Resolution: Rebooted, Rescued, Replaced disk, Other, Comment: Shut down machine…" at bounding box center [590, 178] width 374 height 65
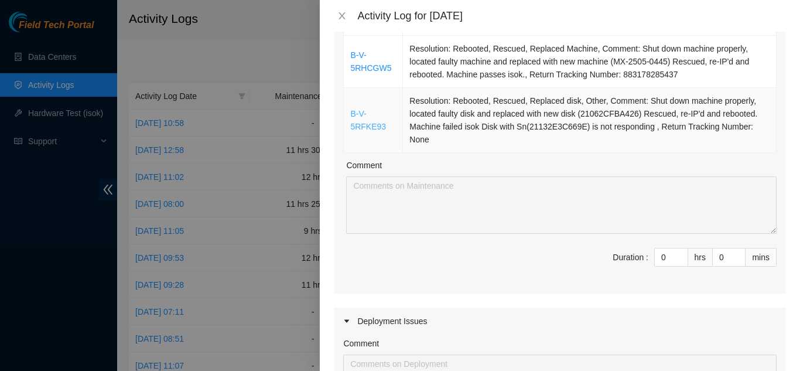
click at [359, 109] on link "B-V-5RFKE93" at bounding box center [368, 120] width 36 height 22
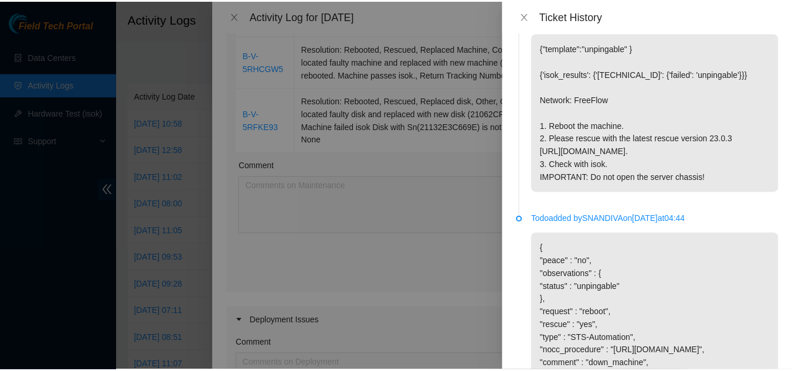
scroll to position [2518, 0]
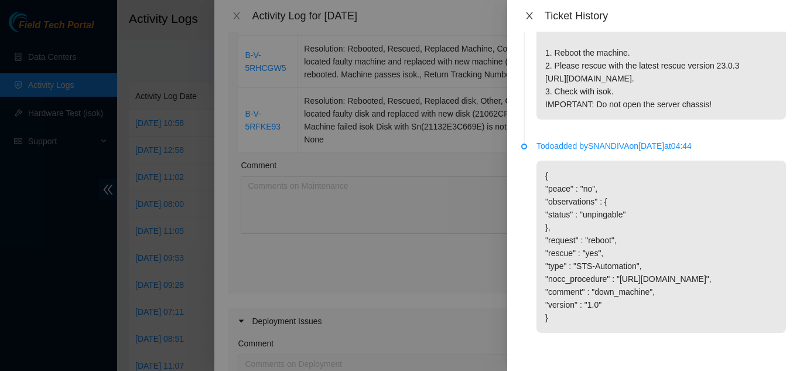
click at [529, 19] on icon "close" at bounding box center [529, 15] width 9 height 9
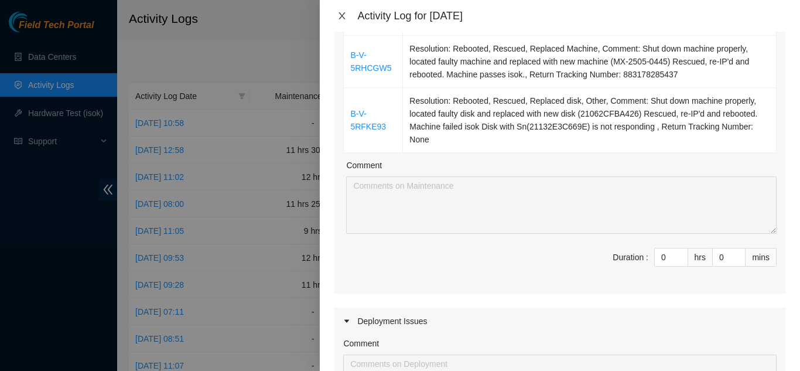
click at [342, 15] on icon "close" at bounding box center [342, 15] width 6 height 7
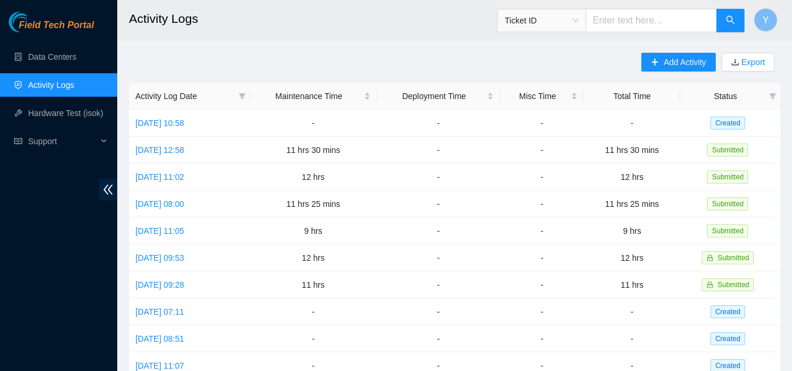
click at [618, 19] on input "text" at bounding box center [650, 20] width 131 height 23
paste input "B-V-5RFKE93"
type input "B-V-5RFKE93"
click at [729, 21] on icon "search" at bounding box center [729, 19] width 9 height 9
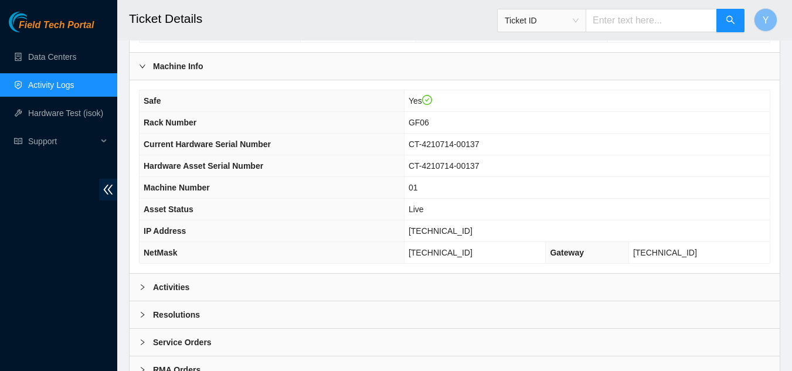
scroll to position [373, 0]
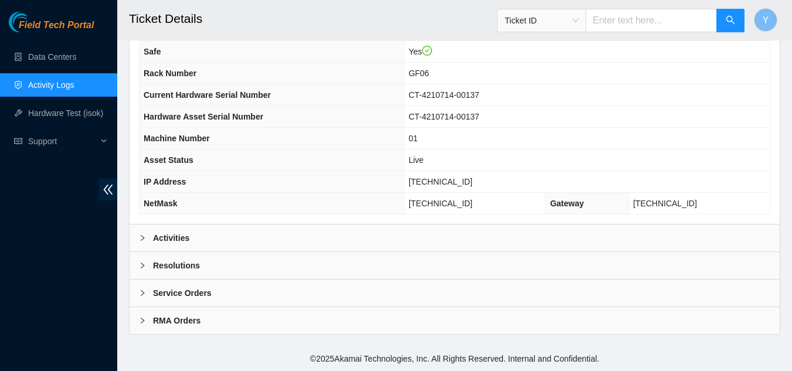
click at [143, 264] on icon "right" at bounding box center [142, 265] width 7 height 7
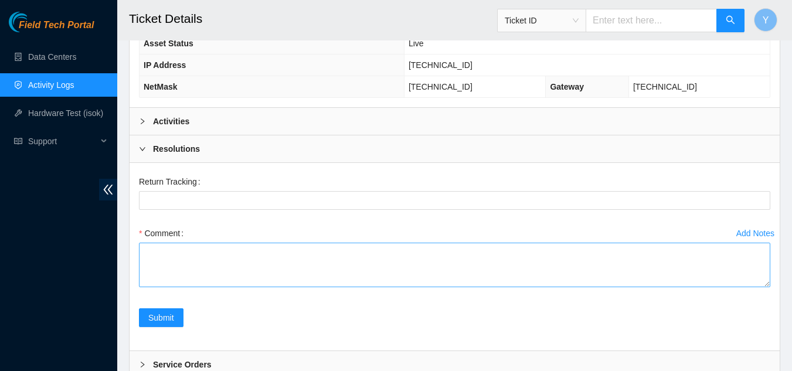
scroll to position [490, 0]
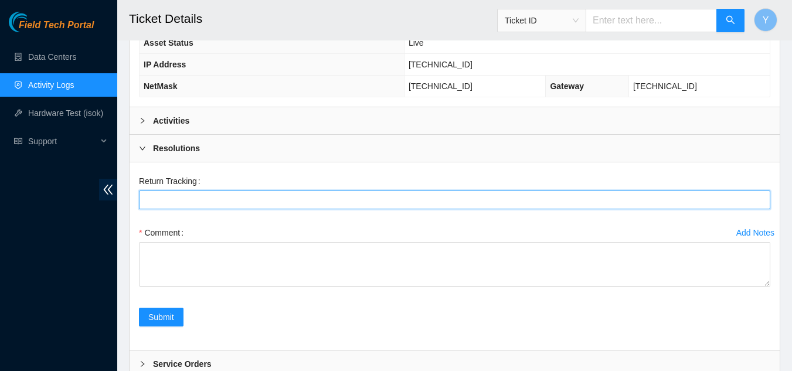
click at [168, 202] on Tracking "Return Tracking" at bounding box center [454, 199] width 631 height 19
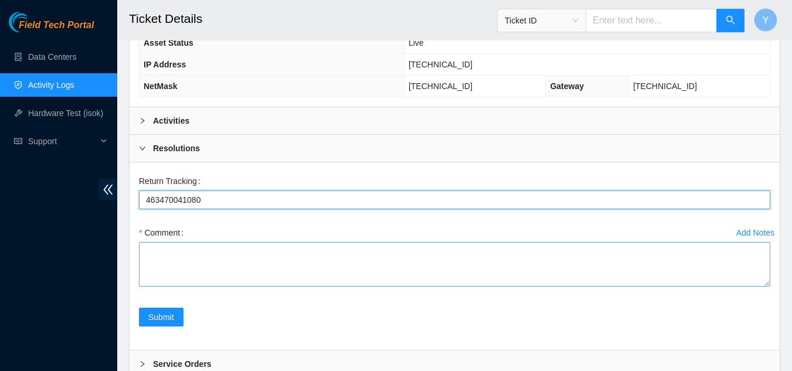
type Tracking "463470041080"
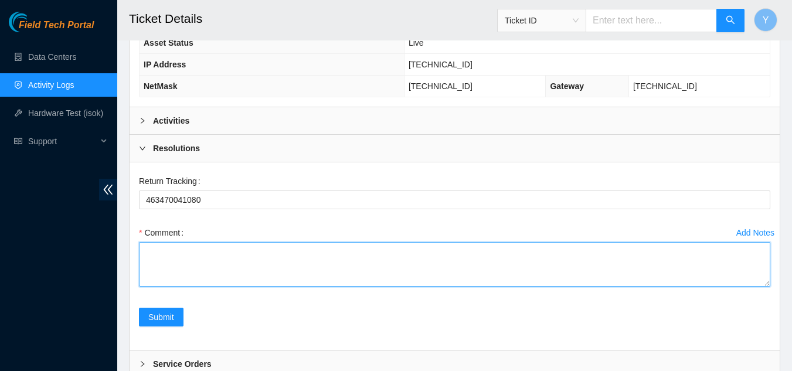
click at [184, 256] on textarea "Comment" at bounding box center [454, 264] width 631 height 45
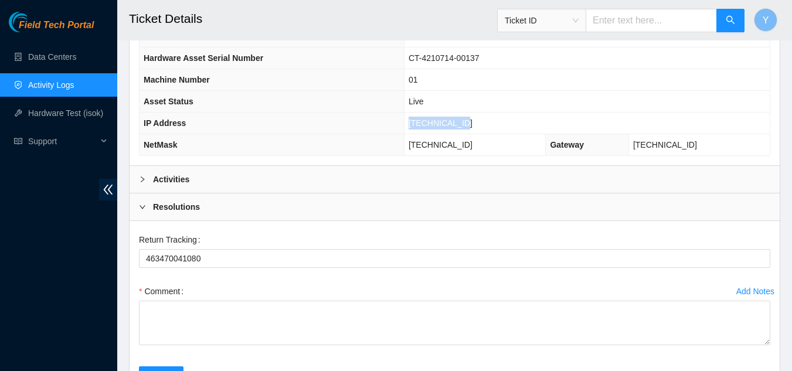
drag, startPoint x: 478, startPoint y: 122, endPoint x: 427, endPoint y: 126, distance: 51.7
click at [427, 126] on td "[TECHNICAL_ID]" at bounding box center [587, 124] width 366 height 22
copy span "[TECHNICAL_ID]"
click at [58, 110] on link "Hardware Test (isok)" at bounding box center [65, 112] width 75 height 9
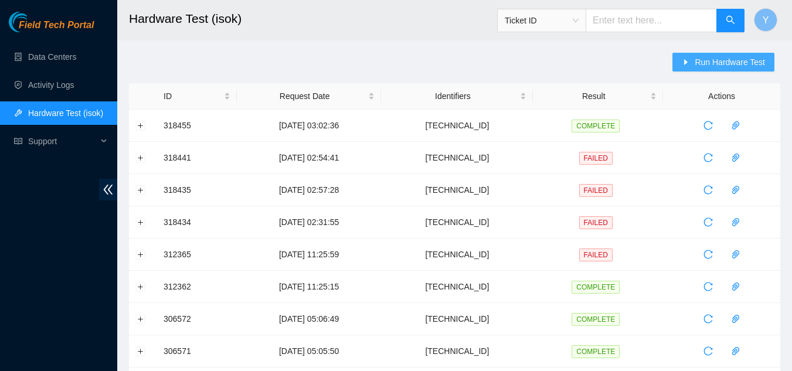
click at [726, 64] on span "Run Hardware Test" at bounding box center [729, 62] width 70 height 13
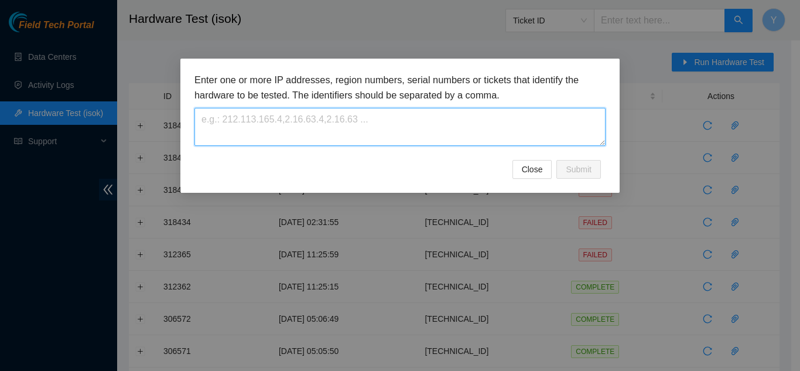
click at [323, 119] on textarea at bounding box center [400, 127] width 411 height 38
paste textarea "[TECHNICAL_ID]"
type textarea "[TECHNICAL_ID]"
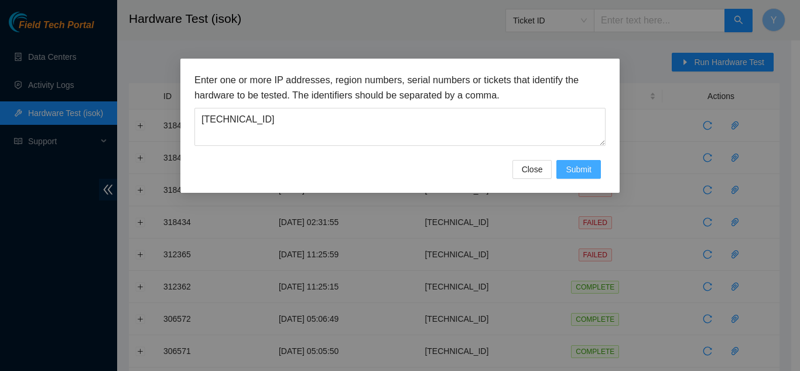
click at [577, 170] on span "Submit" at bounding box center [579, 169] width 26 height 13
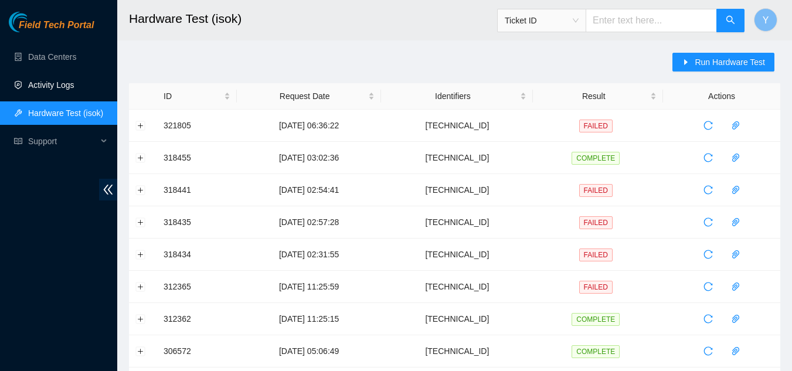
click at [44, 85] on link "Activity Logs" at bounding box center [51, 84] width 46 height 9
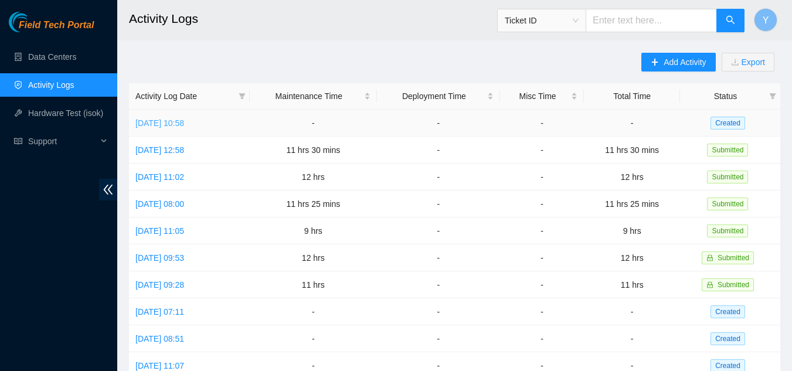
click at [176, 118] on link "Tue, 12 Aug 2025 10:58" at bounding box center [159, 122] width 49 height 9
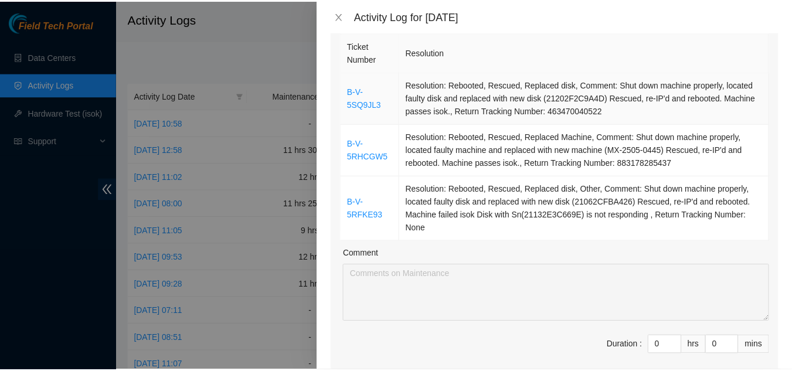
scroll to position [176, 0]
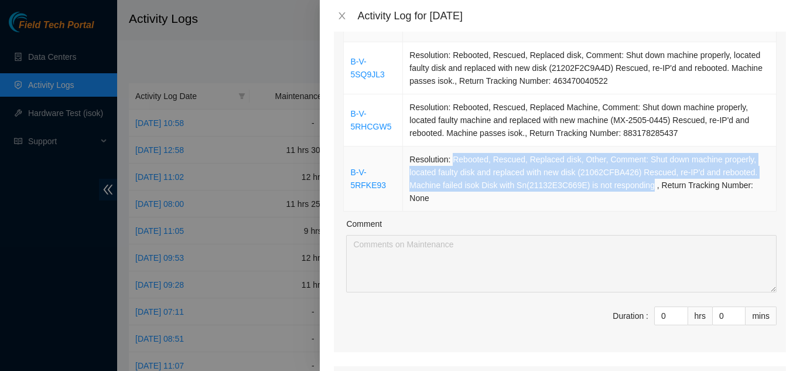
drag, startPoint x: 448, startPoint y: 144, endPoint x: 645, endPoint y: 170, distance: 198.1
click at [645, 170] on td "Resolution: Rebooted, Rescued, Replaced disk, Other, Comment: Shut down machine…" at bounding box center [590, 178] width 374 height 65
copy td "Rebooted, Rescued, Replaced disk, Other, Comment: Shut down machine properly, l…"
drag, startPoint x: 342, startPoint y: 18, endPoint x: 340, endPoint y: 23, distance: 6.0
click at [340, 19] on icon "close" at bounding box center [342, 15] width 9 height 9
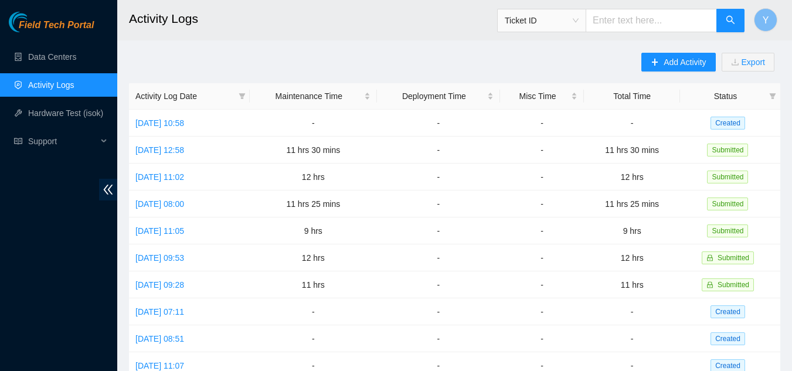
click at [622, 25] on input "text" at bounding box center [650, 20] width 131 height 23
paste input "Rebooted, Rescued, Replaced disk, Other, Comment: Shut down machine properly, l…"
type input "R"
type input "B-V-5RFKE93"
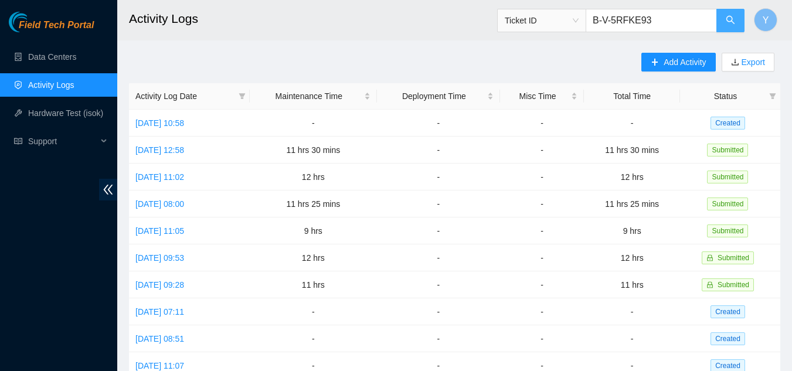
click at [729, 19] on icon "search" at bounding box center [729, 19] width 9 height 9
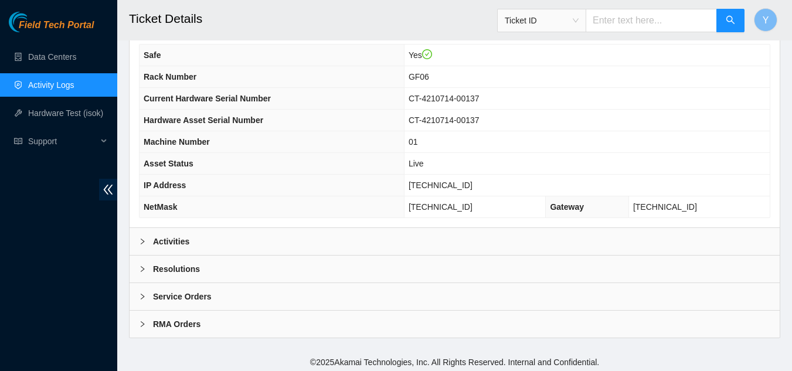
scroll to position [373, 0]
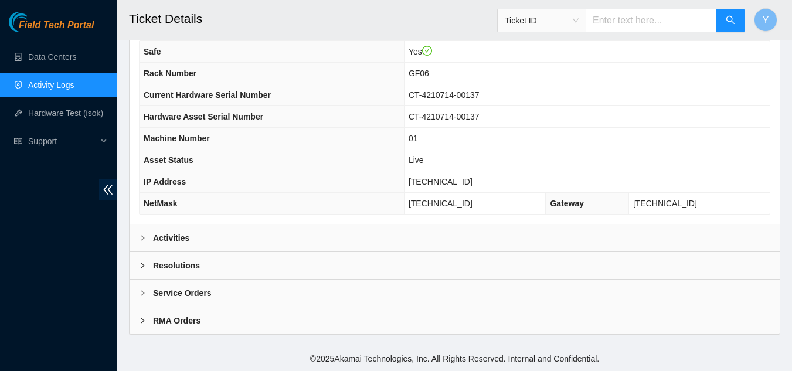
click at [141, 267] on icon "right" at bounding box center [142, 265] width 7 height 7
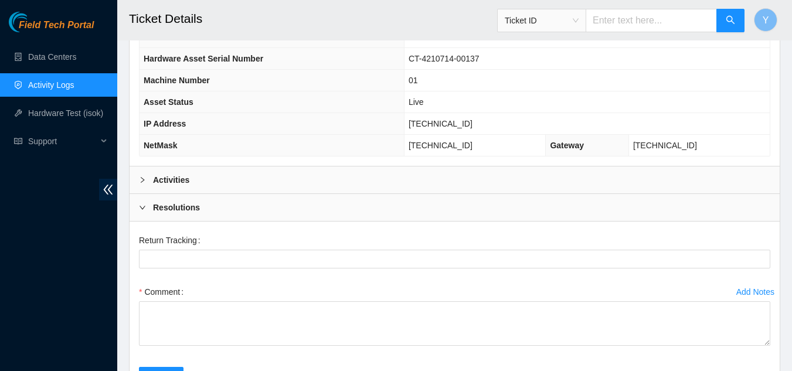
scroll to position [431, 0]
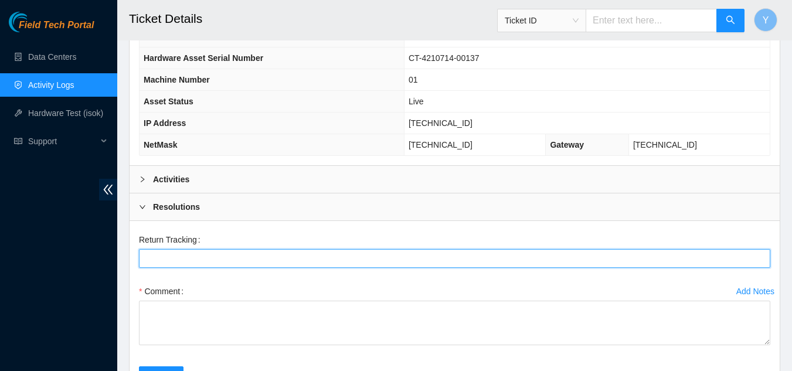
click at [162, 258] on Tracking "Return Tracking" at bounding box center [454, 258] width 631 height 19
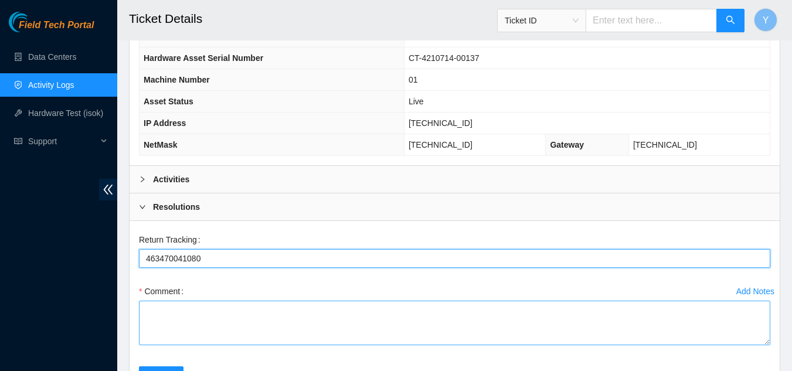
type Tracking "463470041080"
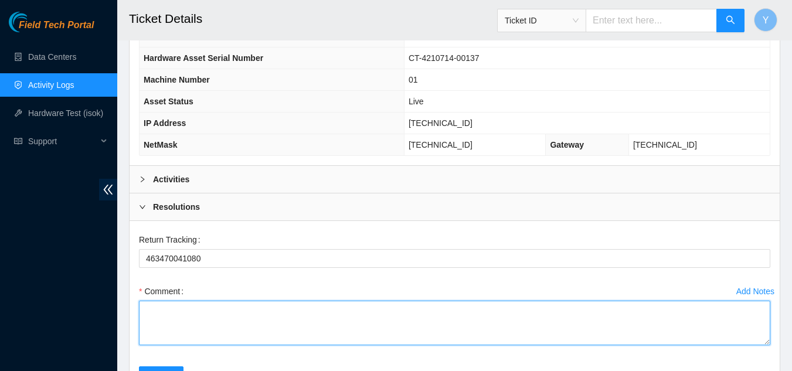
click at [172, 311] on textarea "Comment" at bounding box center [454, 323] width 631 height 45
paste textarea "Rebooted, Rescued, Replaced disk, Other, Comment: Shut down machine properly, l…"
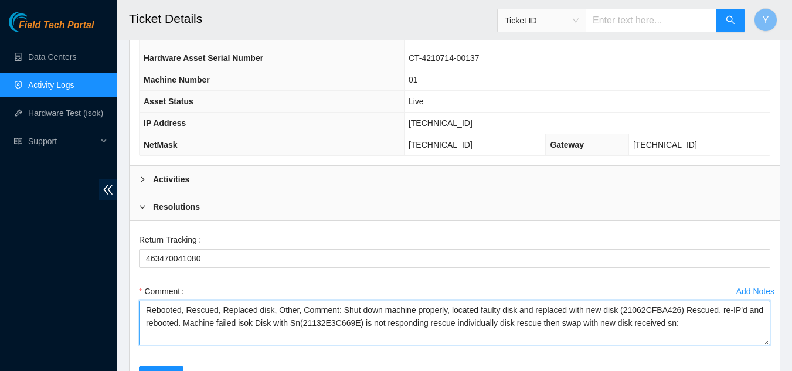
drag, startPoint x: 616, startPoint y: 308, endPoint x: 672, endPoint y: 309, distance: 55.7
click at [672, 309] on textarea "Rebooted, Rescued, Replaced disk, Other, Comment: Shut down machine properly, l…" at bounding box center [454, 323] width 631 height 45
click at [672, 324] on textarea "Rebooted, Rescued, Replaced disk, Other, Comment: Shut down machine properly, l…" at bounding box center [454, 323] width 631 height 45
paste textarea "21062CFBA426"
drag, startPoint x: 255, startPoint y: 336, endPoint x: 144, endPoint y: 313, distance: 113.8
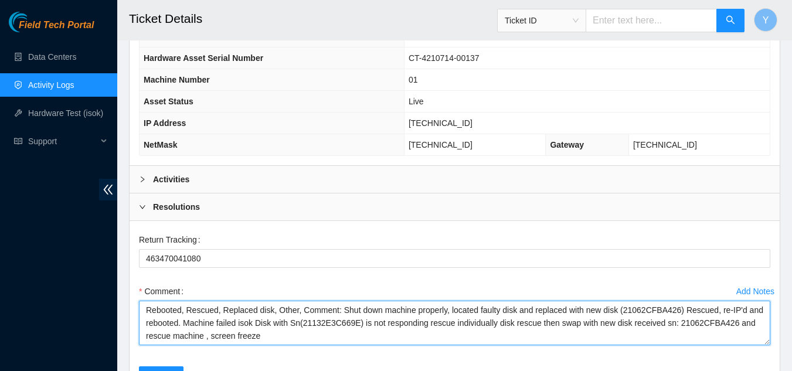
click at [144, 313] on textarea "Rebooted, Rescued, Replaced disk, Other, Comment: Shut down machine properly, l…" at bounding box center [454, 323] width 631 height 45
type textarea "Rebooted, Rescued, Replaced disk, Other, Comment: Shut down machine properly, l…"
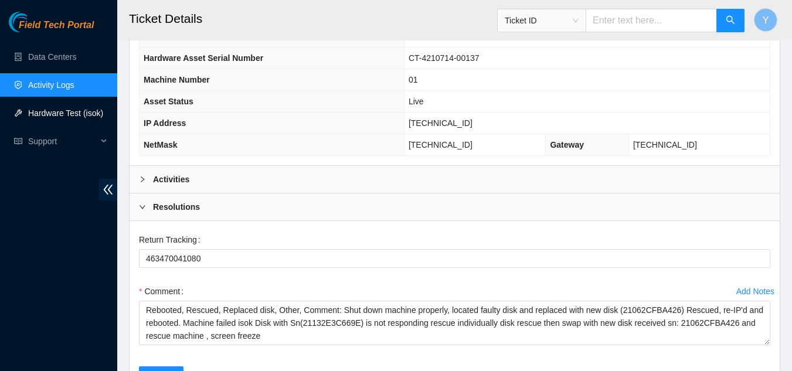
click at [79, 114] on link "Hardware Test (isok)" at bounding box center [65, 112] width 75 height 9
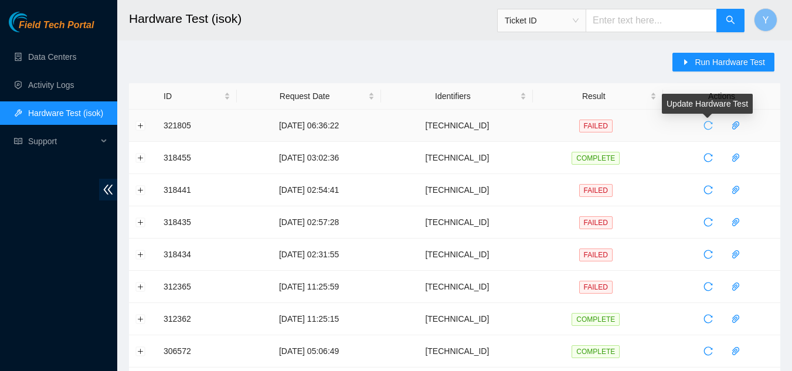
click at [705, 128] on icon "reload" at bounding box center [707, 125] width 9 height 9
click at [140, 128] on button "Expand row" at bounding box center [140, 125] width 9 height 9
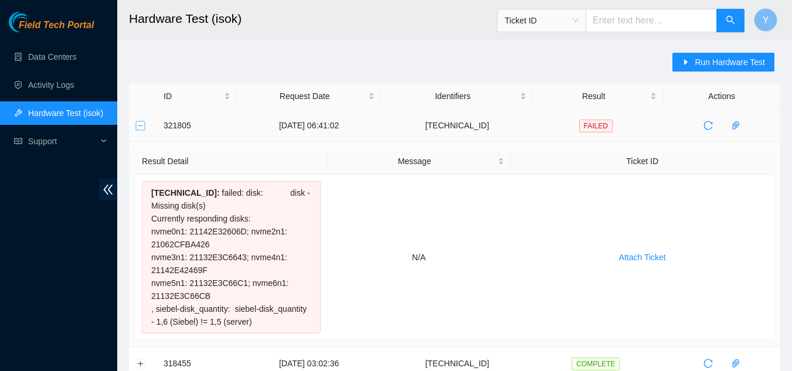
click at [137, 122] on button "Collapse row" at bounding box center [140, 125] width 9 height 9
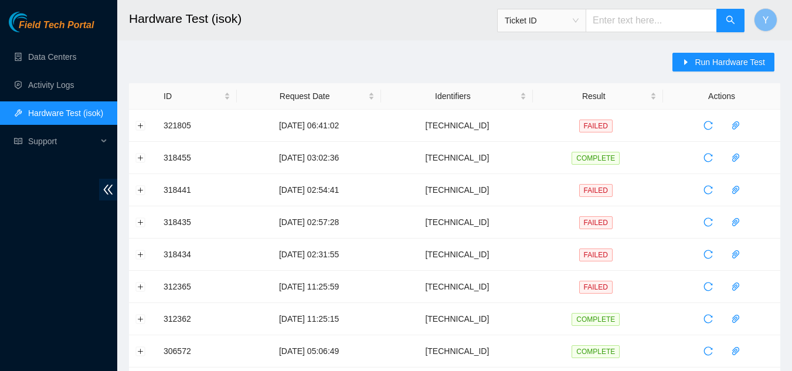
click at [610, 23] on input "text" at bounding box center [650, 20] width 131 height 23
type input "B-V-5RFKE93"
click at [730, 19] on icon "search" at bounding box center [729, 19] width 9 height 9
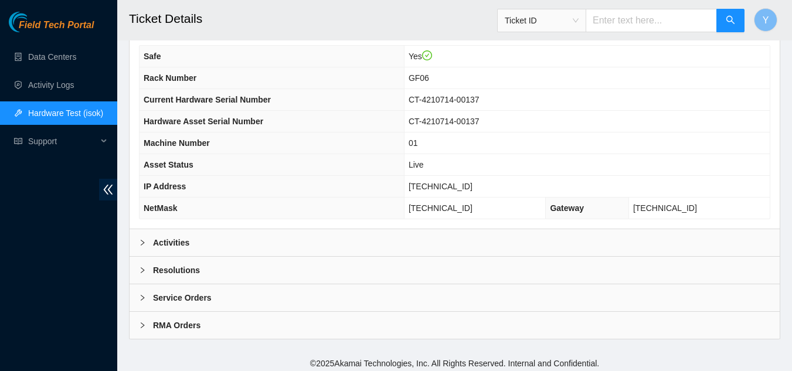
scroll to position [373, 0]
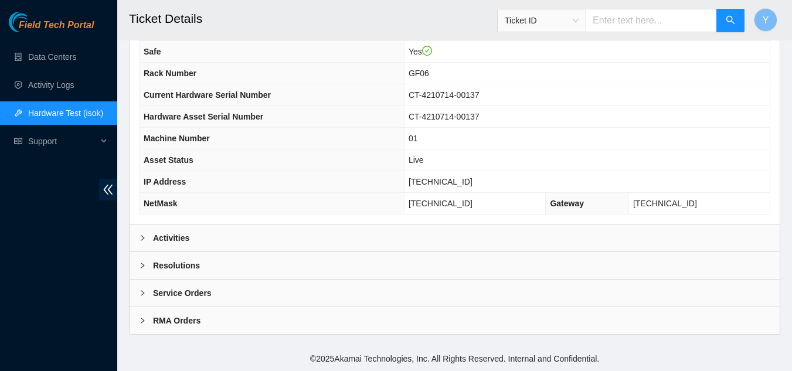
click at [141, 265] on icon "right" at bounding box center [142, 265] width 7 height 7
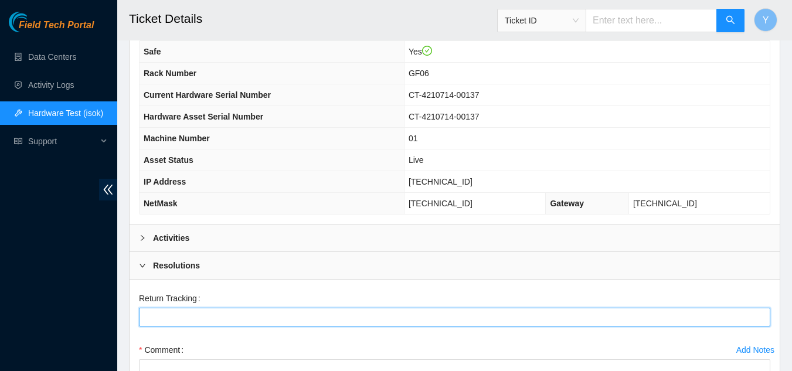
click at [157, 316] on Tracking "Return Tracking" at bounding box center [454, 317] width 631 height 19
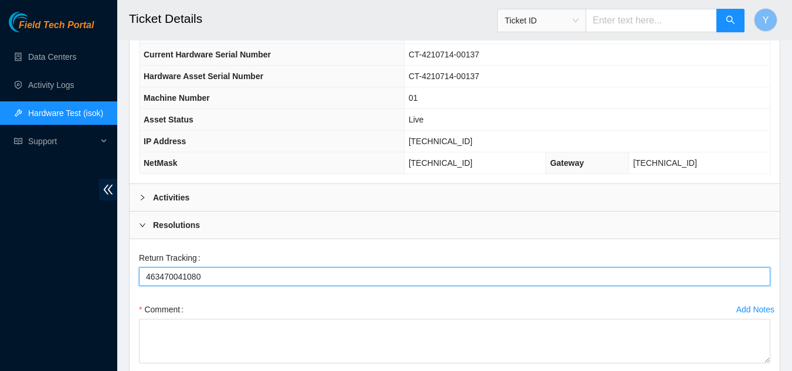
scroll to position [490, 0]
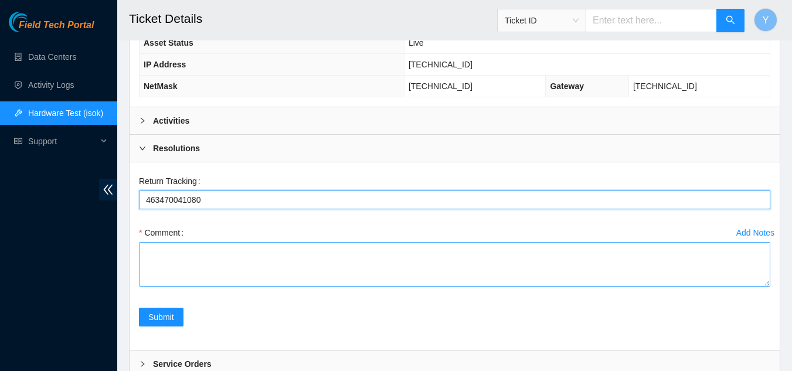
type Tracking "463470041080"
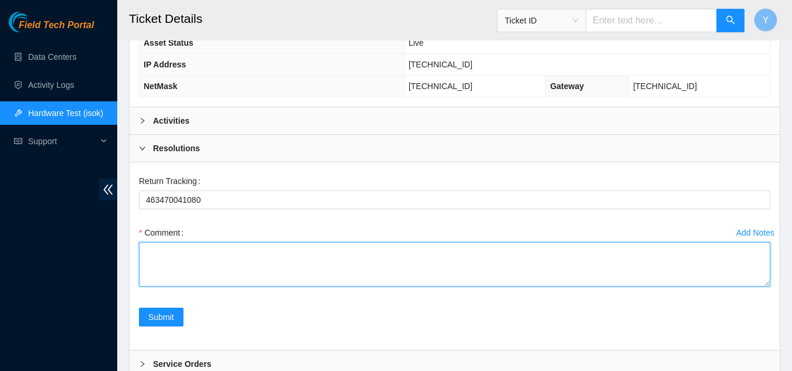
click at [217, 265] on textarea "Comment" at bounding box center [454, 264] width 631 height 45
paste textarea "Rebooted, Rescued, Replaced disk, Other, Comment: Shut down machine properly, l…"
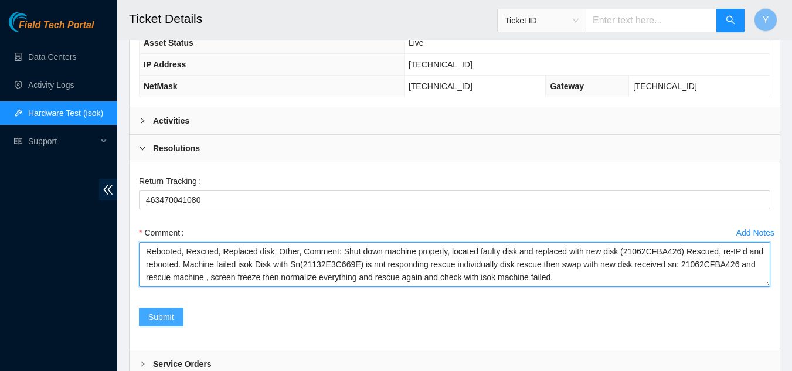
type textarea "Rebooted, Rescued, Replaced disk, Other, Comment: Shut down machine properly, l…"
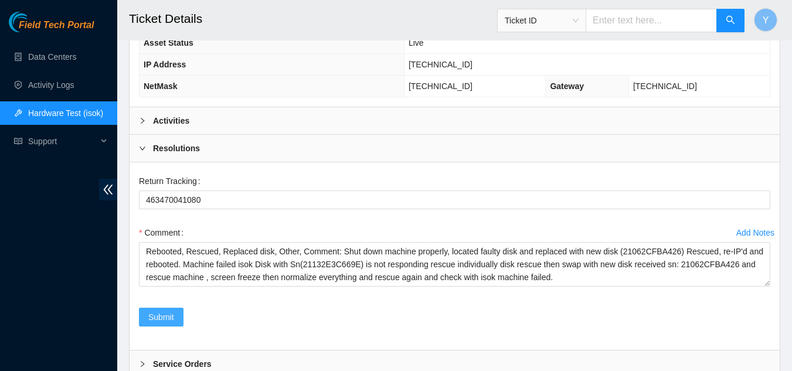
click at [161, 318] on span "Submit" at bounding box center [161, 317] width 26 height 13
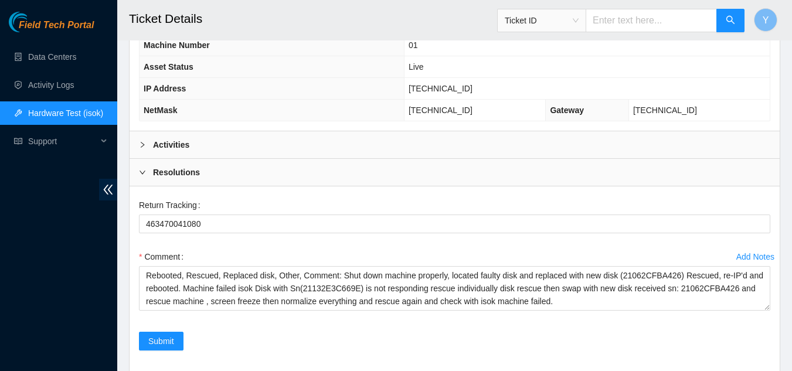
scroll to position [512, 0]
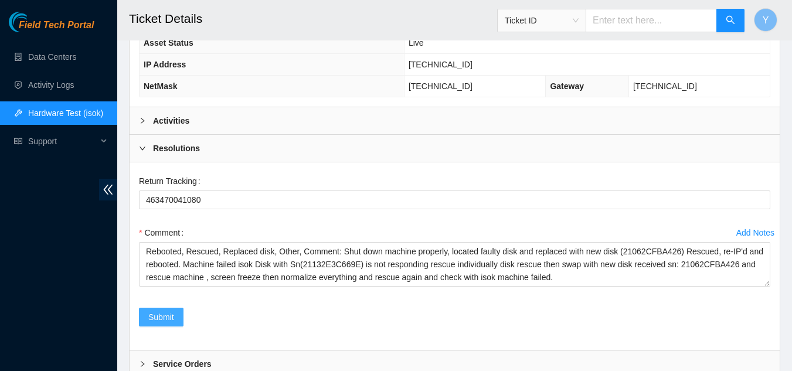
click at [161, 314] on span "Submit" at bounding box center [161, 317] width 26 height 13
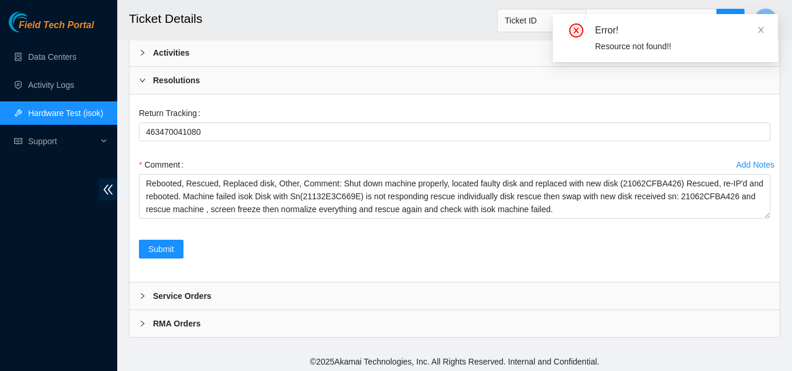
scroll to position [583, 0]
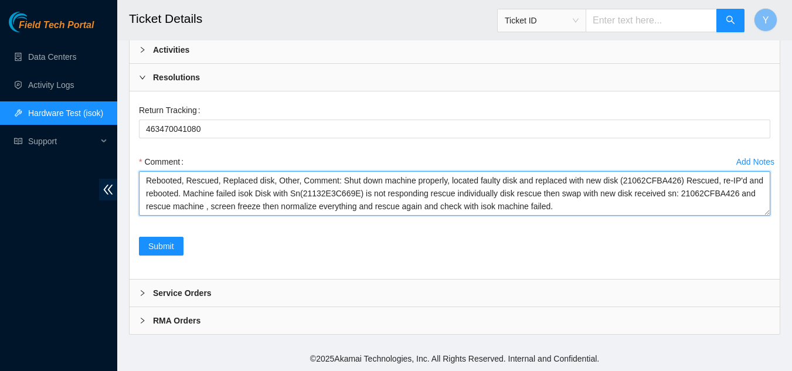
drag, startPoint x: 547, startPoint y: 207, endPoint x: 145, endPoint y: 184, distance: 402.0
click at [145, 184] on textarea "Rebooted, Rescued, Replaced disk, Other, Comment: Shut down machine properly, l…" at bounding box center [454, 193] width 631 height 45
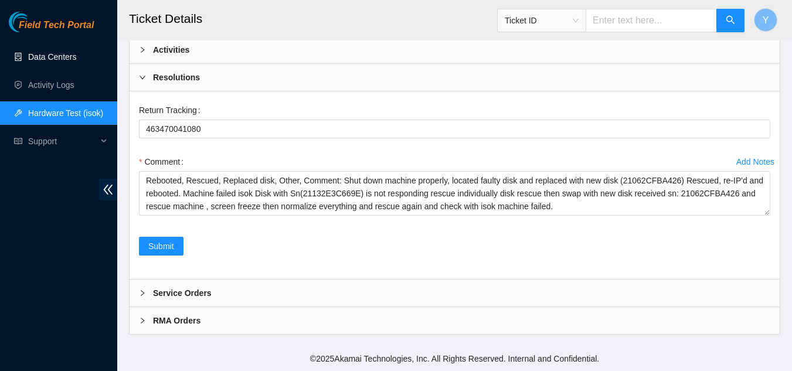
click at [63, 59] on link "Data Centers" at bounding box center [52, 56] width 48 height 9
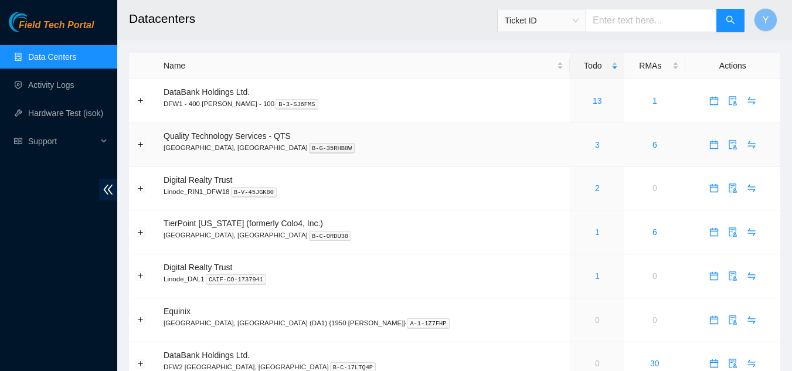
click at [576, 145] on div "3" at bounding box center [597, 144] width 42 height 13
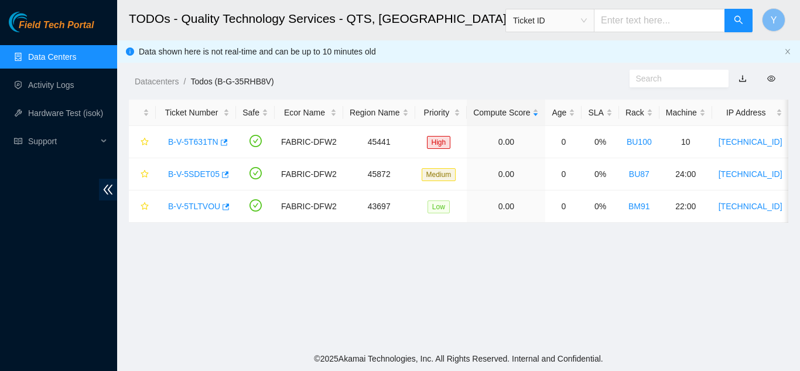
click at [55, 59] on link "Data Centers" at bounding box center [52, 56] width 48 height 9
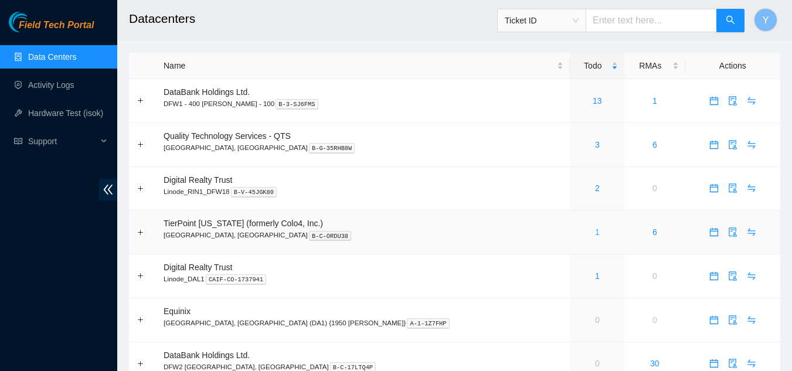
click at [595, 234] on link "1" at bounding box center [597, 231] width 5 height 9
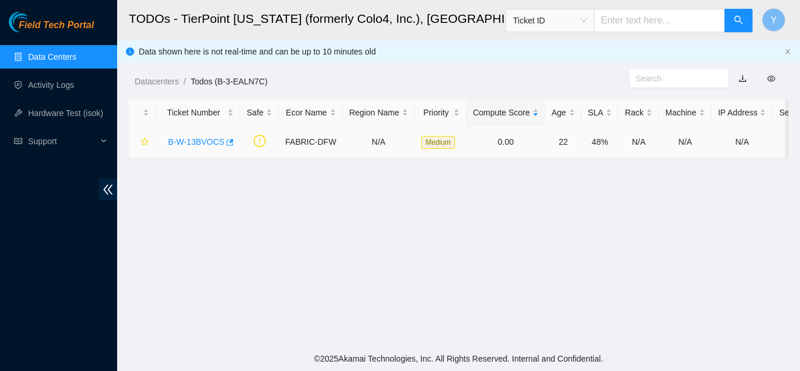
click at [199, 140] on link "B-W-13BVOCS" at bounding box center [196, 141] width 56 height 9
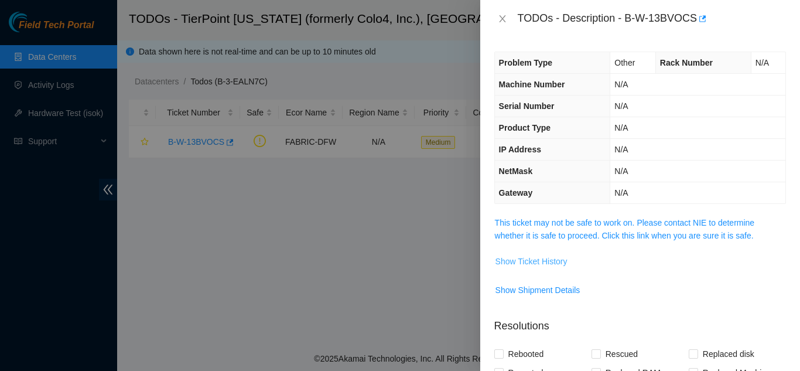
click at [551, 260] on span "Show Ticket History" at bounding box center [532, 261] width 72 height 13
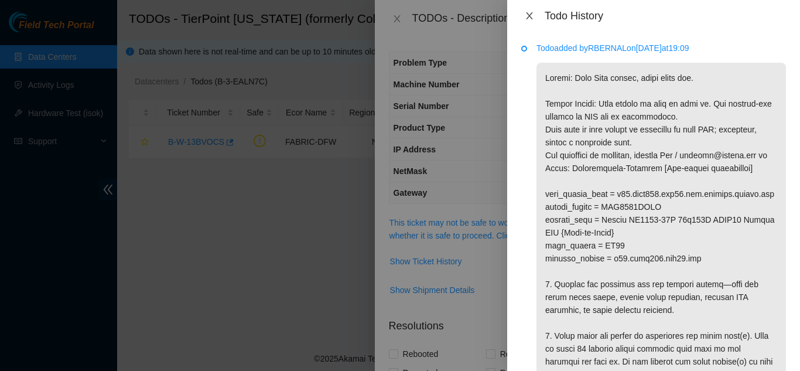
click at [529, 16] on icon "close" at bounding box center [529, 15] width 9 height 9
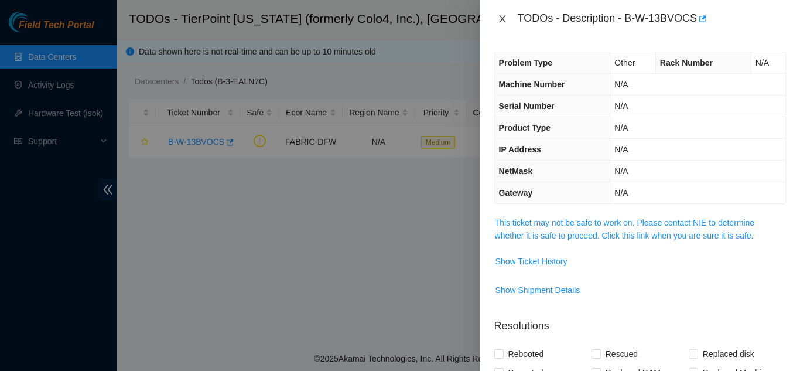
click at [500, 18] on icon "close" at bounding box center [502, 18] width 9 height 9
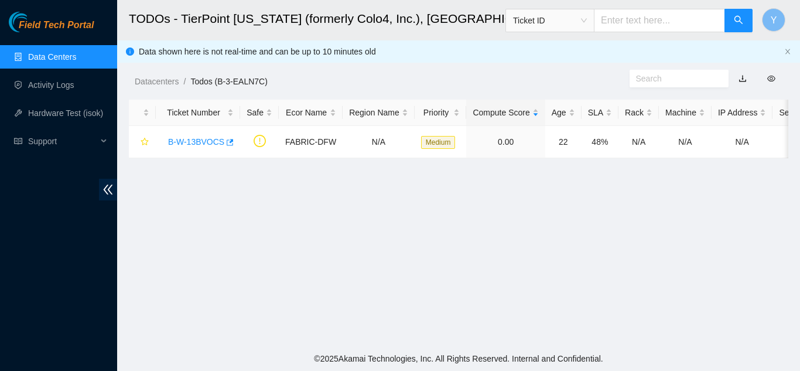
click at [72, 56] on link "Data Centers" at bounding box center [52, 56] width 48 height 9
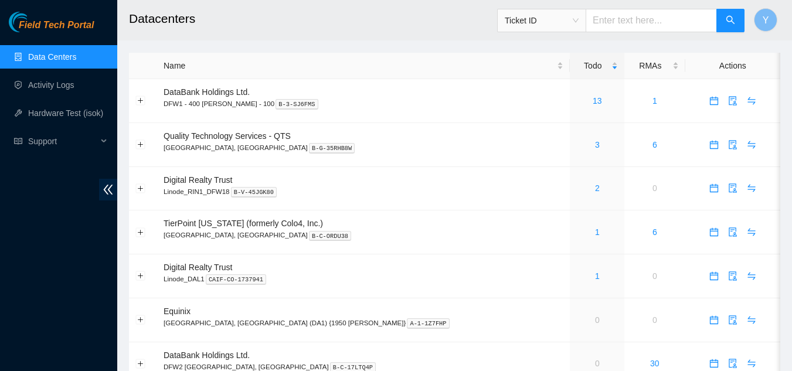
click at [612, 19] on input "text" at bounding box center [650, 20] width 131 height 23
type input "B-V-5RFKE93"
click at [727, 19] on icon "search" at bounding box center [730, 20] width 8 height 8
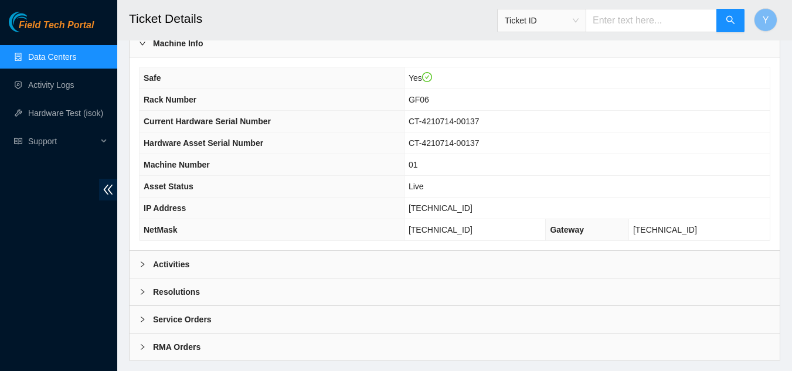
scroll to position [373, 0]
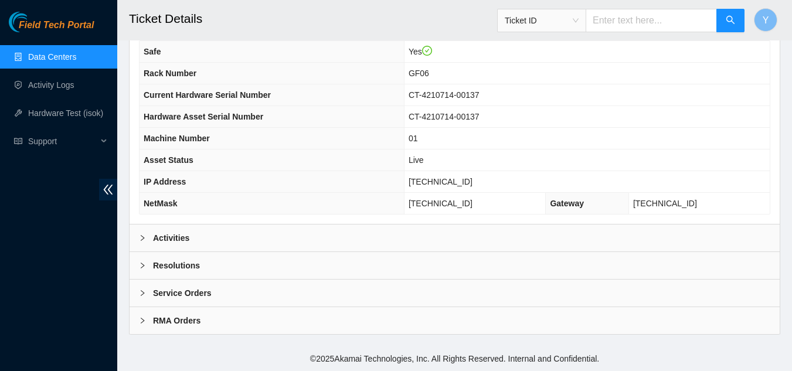
click at [141, 264] on icon "right" at bounding box center [142, 265] width 7 height 7
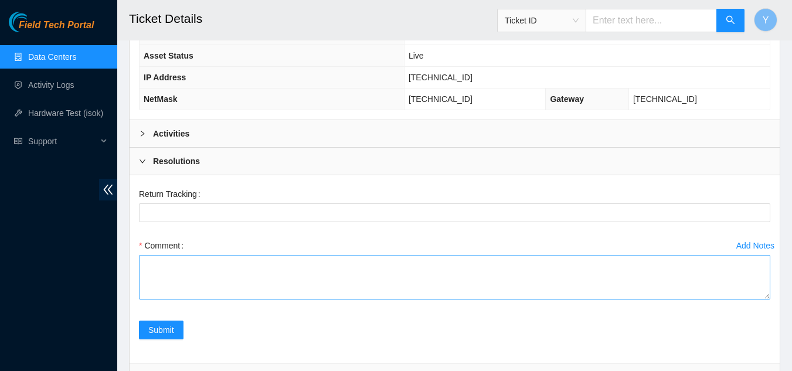
scroll to position [490, 0]
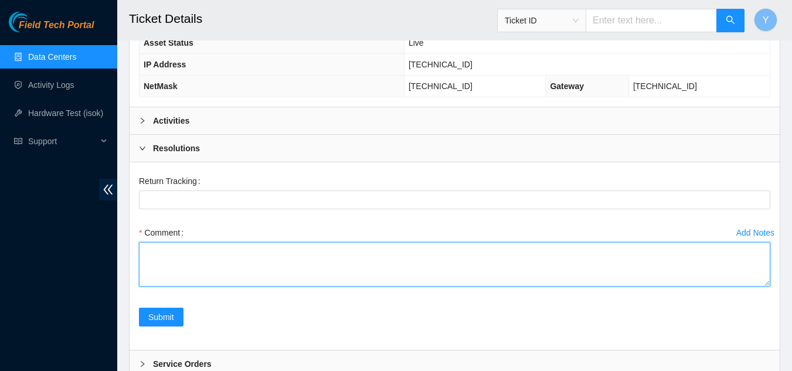
click at [186, 265] on textarea "Comment" at bounding box center [454, 264] width 631 height 45
paste textarea "Rebooted, Rescued, Replaced disk, Other, Comment: Shut down machine properly, l…"
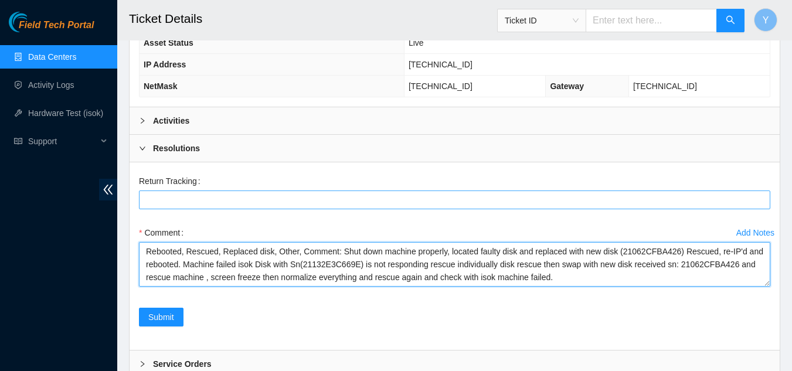
type textarea "Rebooted, Rescued, Replaced disk, Other, Comment: Shut down machine properly, l…"
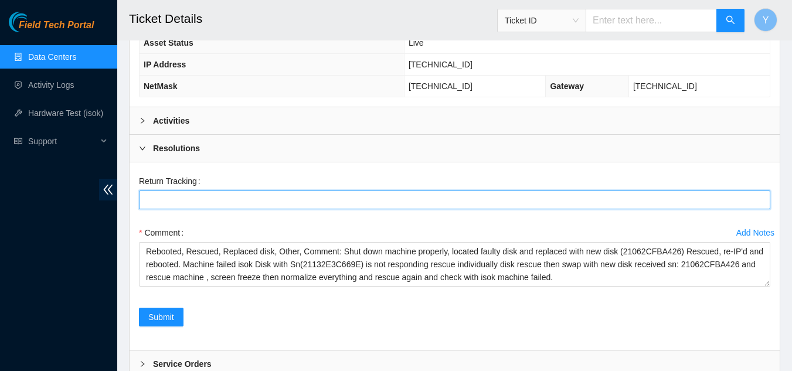
click at [161, 199] on Tracking "Return Tracking" at bounding box center [454, 199] width 631 height 19
type Tracking "463470041080"
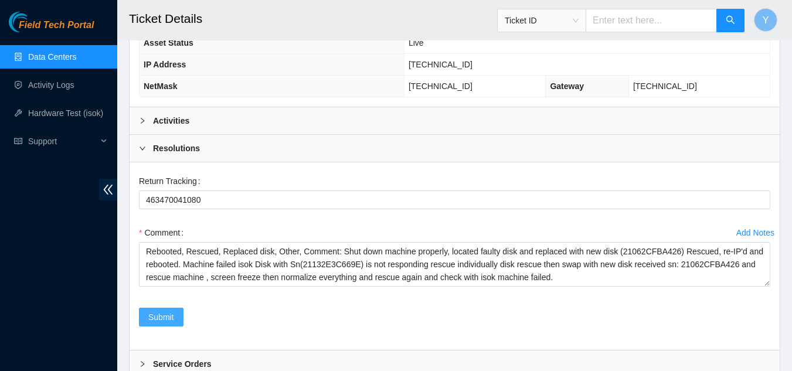
click at [162, 316] on span "Submit" at bounding box center [161, 317] width 26 height 13
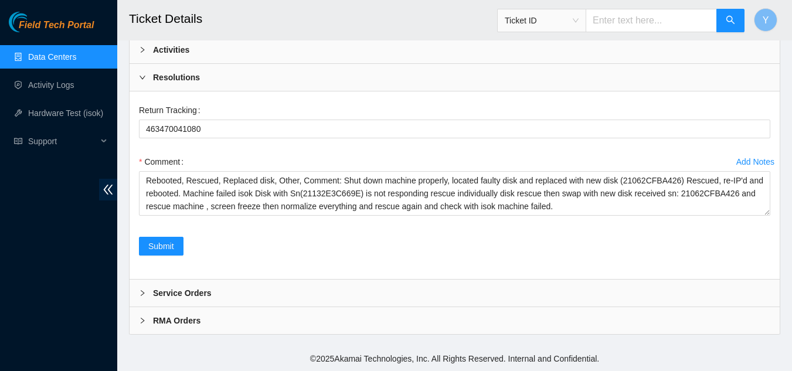
scroll to position [524, 0]
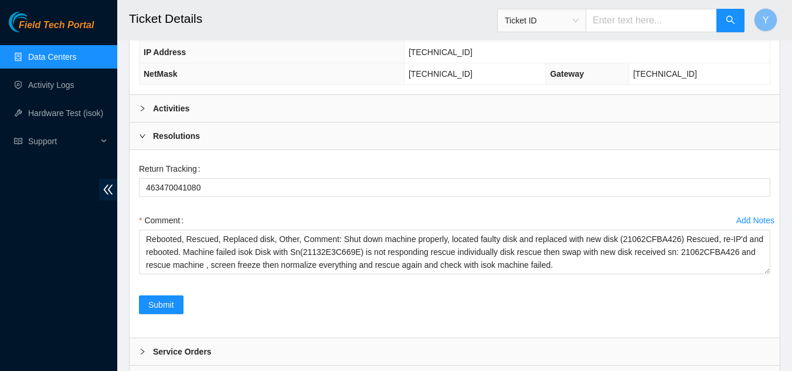
click at [144, 107] on icon "right" at bounding box center [142, 108] width 7 height 7
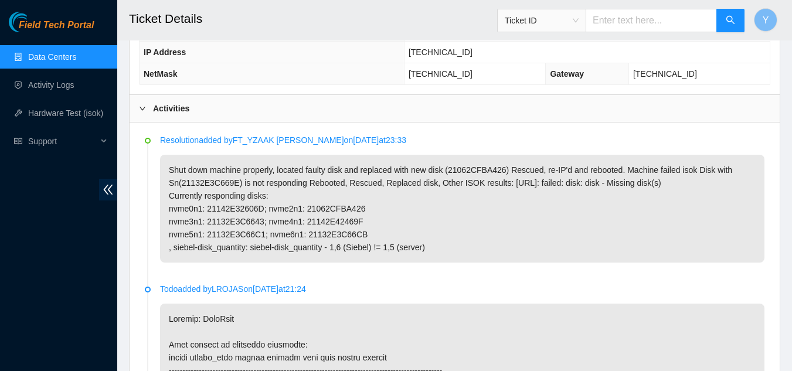
click at [143, 108] on icon "right" at bounding box center [142, 108] width 7 height 7
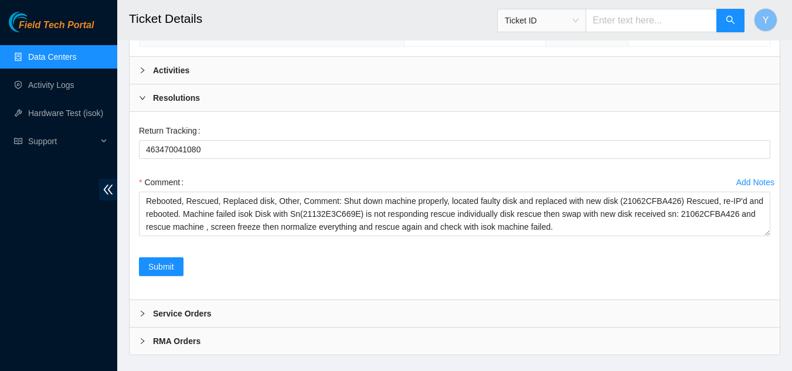
scroll to position [583, 0]
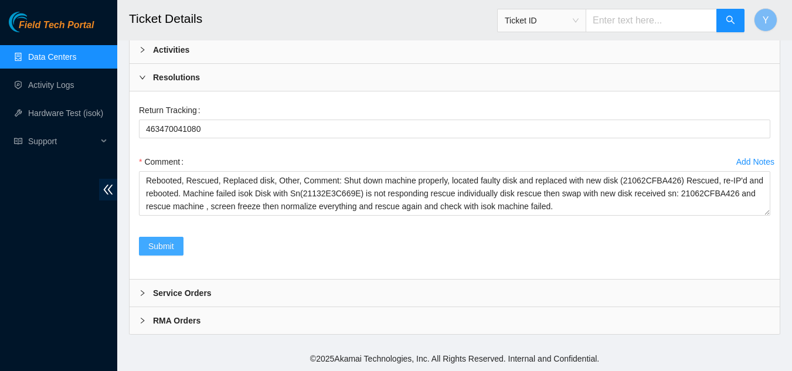
click at [157, 247] on span "Submit" at bounding box center [161, 246] width 26 height 13
click at [585, 19] on div "Ticket ID" at bounding box center [541, 20] width 88 height 19
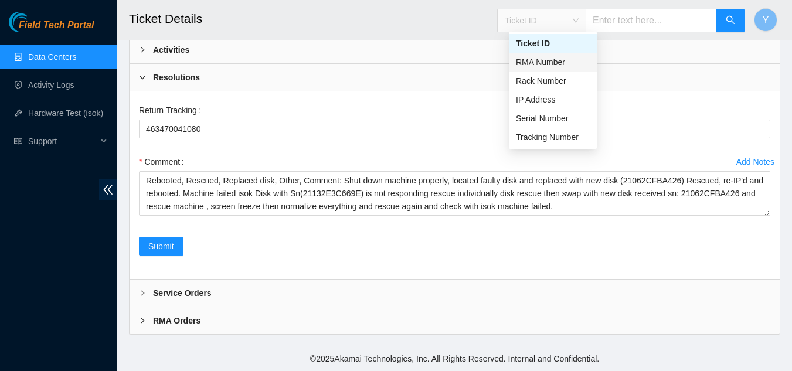
click at [567, 66] on div "RMA Number" at bounding box center [553, 62] width 74 height 13
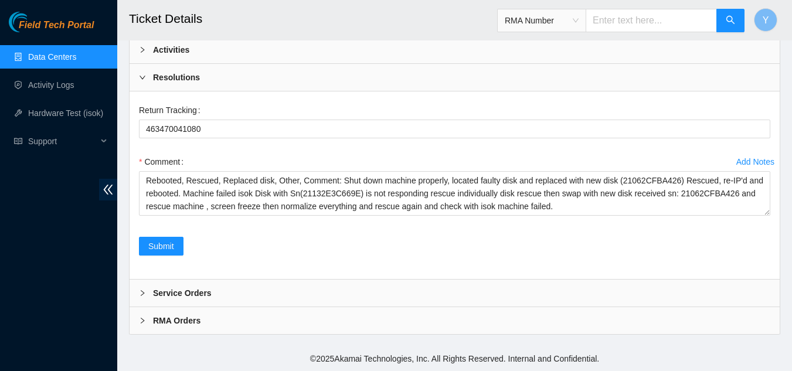
click at [622, 18] on input "text" at bounding box center [650, 20] width 131 height 23
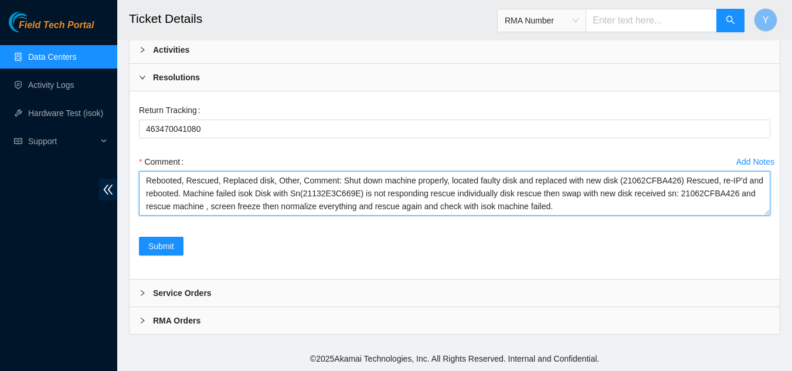
drag, startPoint x: 337, startPoint y: 182, endPoint x: 547, endPoint y: 206, distance: 211.8
click at [547, 206] on textarea "Rebooted, Rescued, Replaced disk, Other, Comment: Shut down machine properly, l…" at bounding box center [454, 193] width 631 height 45
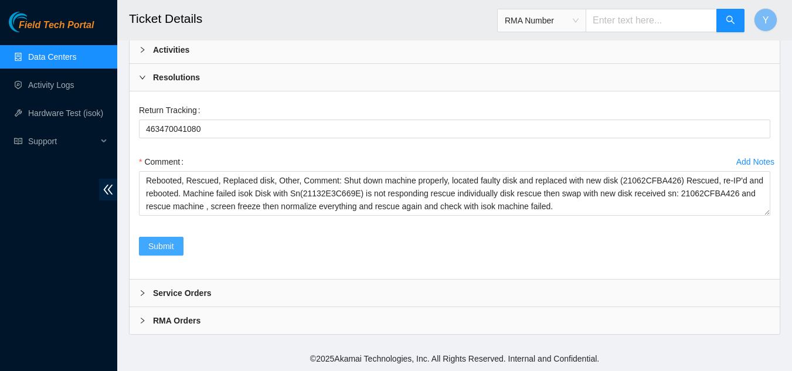
click at [156, 246] on span "Submit" at bounding box center [161, 246] width 26 height 13
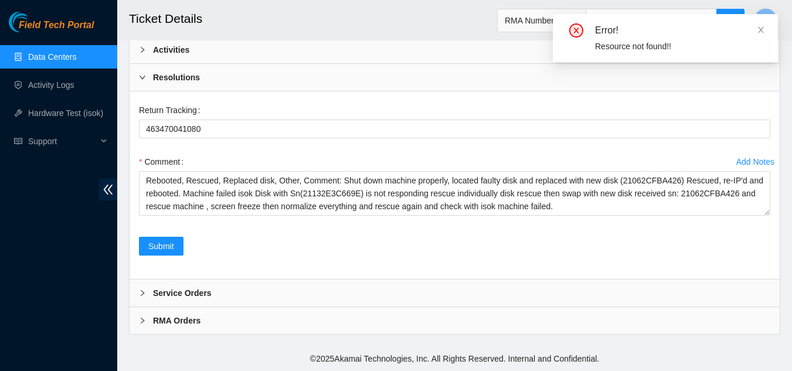
click at [60, 59] on link "Data Centers" at bounding box center [52, 56] width 48 height 9
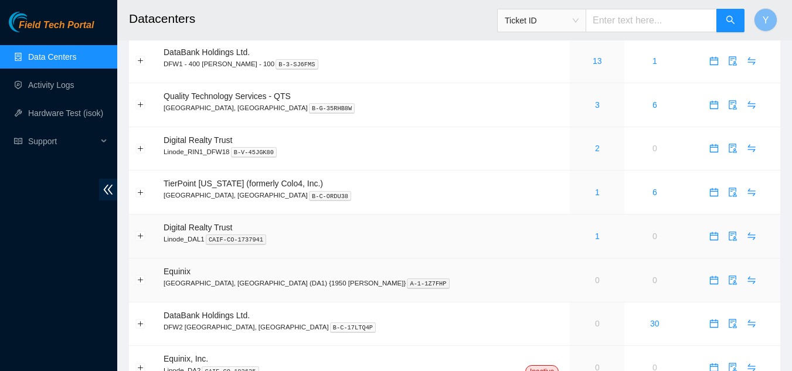
scroll to position [95, 0]
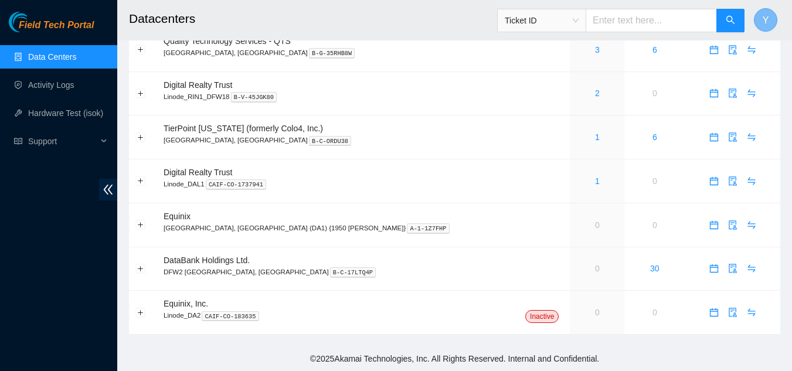
click at [766, 15] on span "Y" at bounding box center [765, 20] width 6 height 15
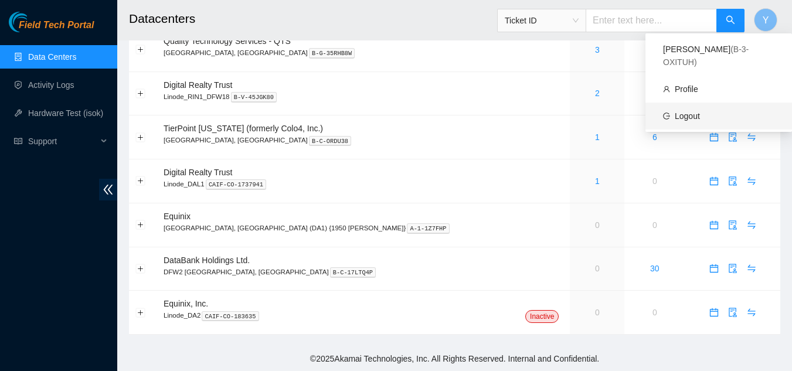
click at [679, 111] on link "Logout" at bounding box center [686, 115] width 25 height 9
